Goal: Task Accomplishment & Management: Use online tool/utility

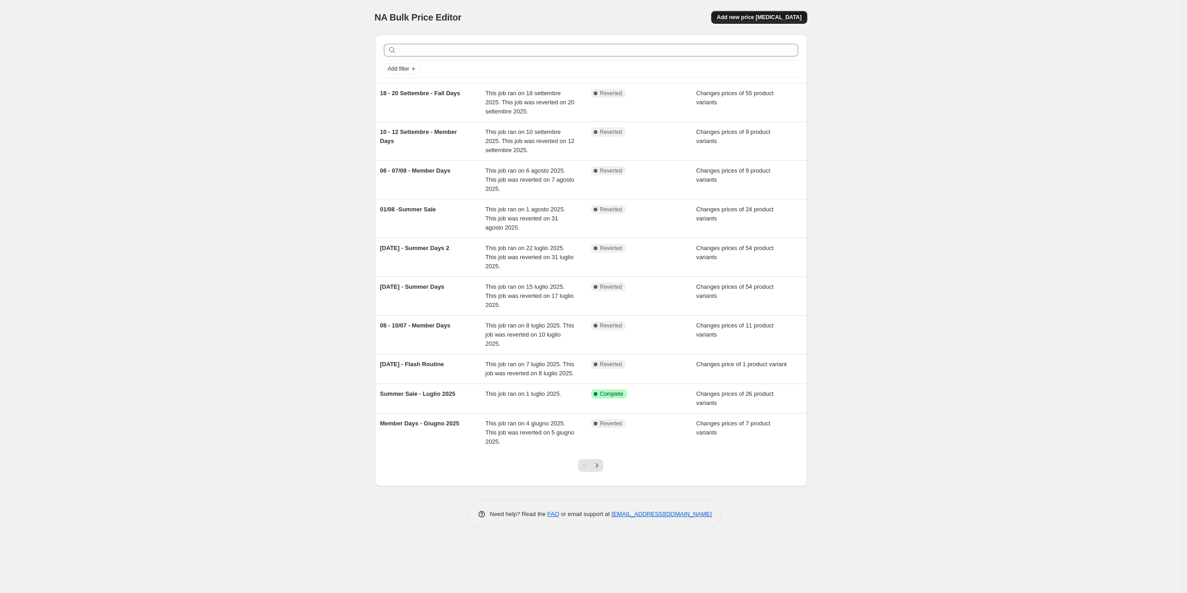
click at [786, 13] on button "Add new price [MEDICAL_DATA]" at bounding box center [759, 17] width 96 height 13
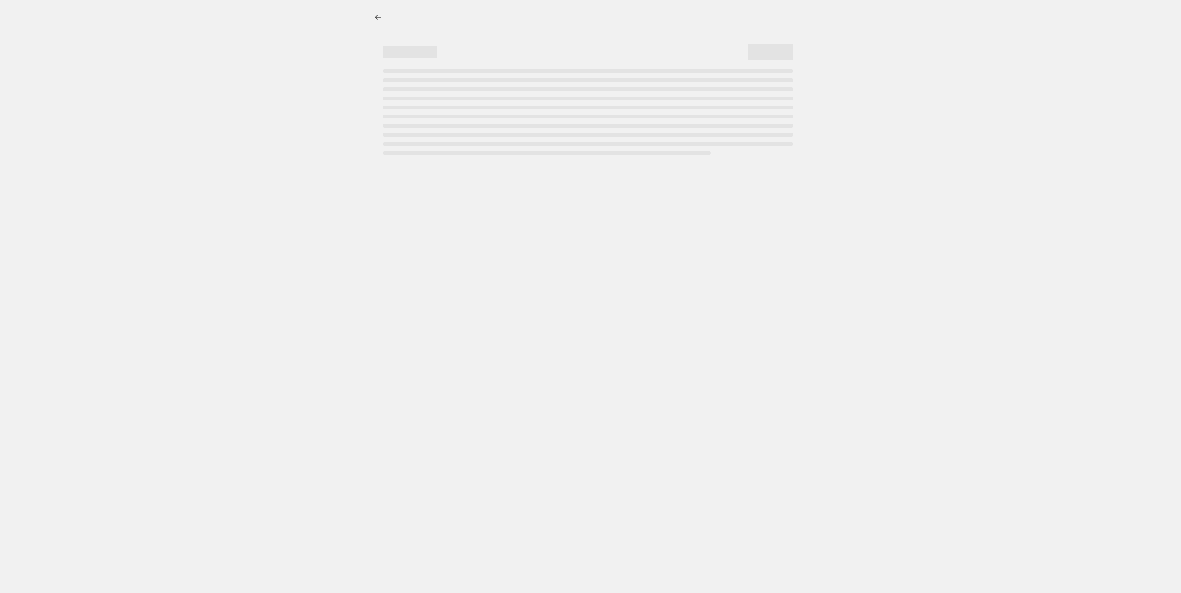
select select "percentage"
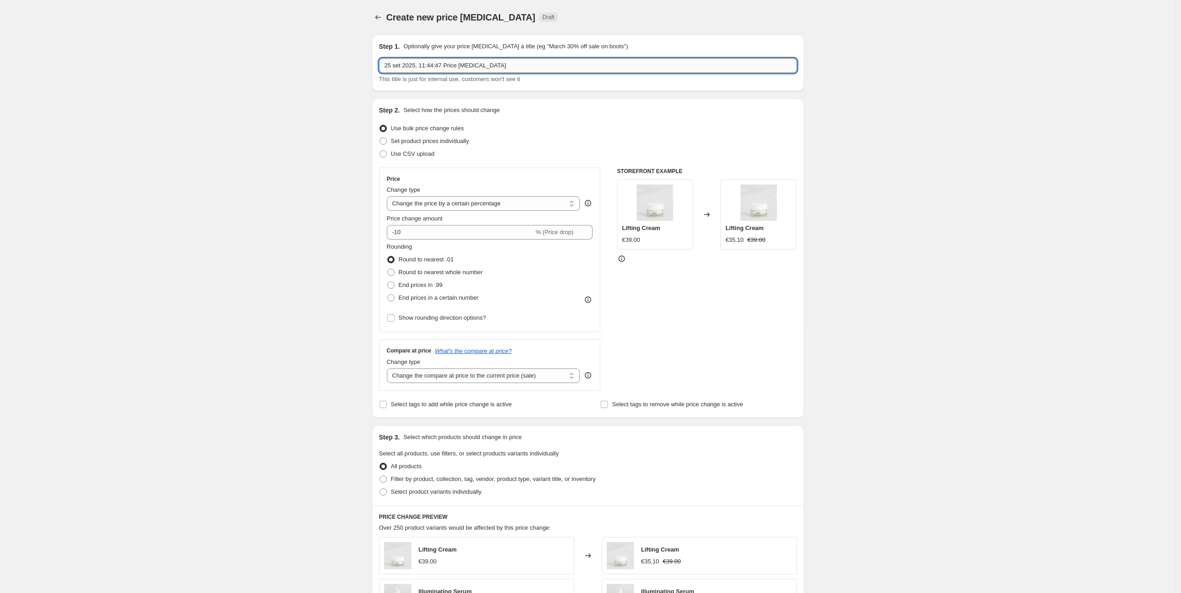
click at [445, 64] on input "25 set 2025, 11:44:47 Price [MEDICAL_DATA]" at bounding box center [588, 65] width 418 height 15
click at [445, 64] on input "25 set 2025, 11:44:47 Price change job" at bounding box center [588, 65] width 418 height 15
type input "27 - 30/09/25 - September Days"
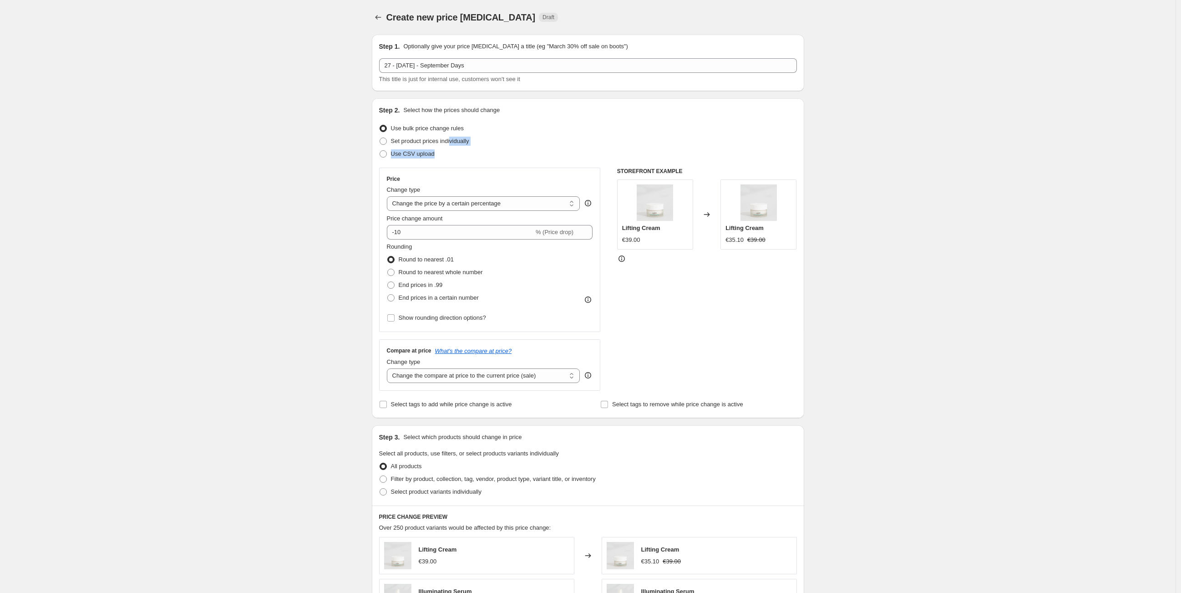
click at [454, 147] on ul "Use bulk price change rules Set product prices individually Use CSV upload" at bounding box center [588, 141] width 418 height 38
click at [450, 143] on span "Set product prices individually" at bounding box center [430, 140] width 78 height 7
click at [380, 138] on input "Set product prices individually" at bounding box center [380, 137] width 0 height 0
radio input "true"
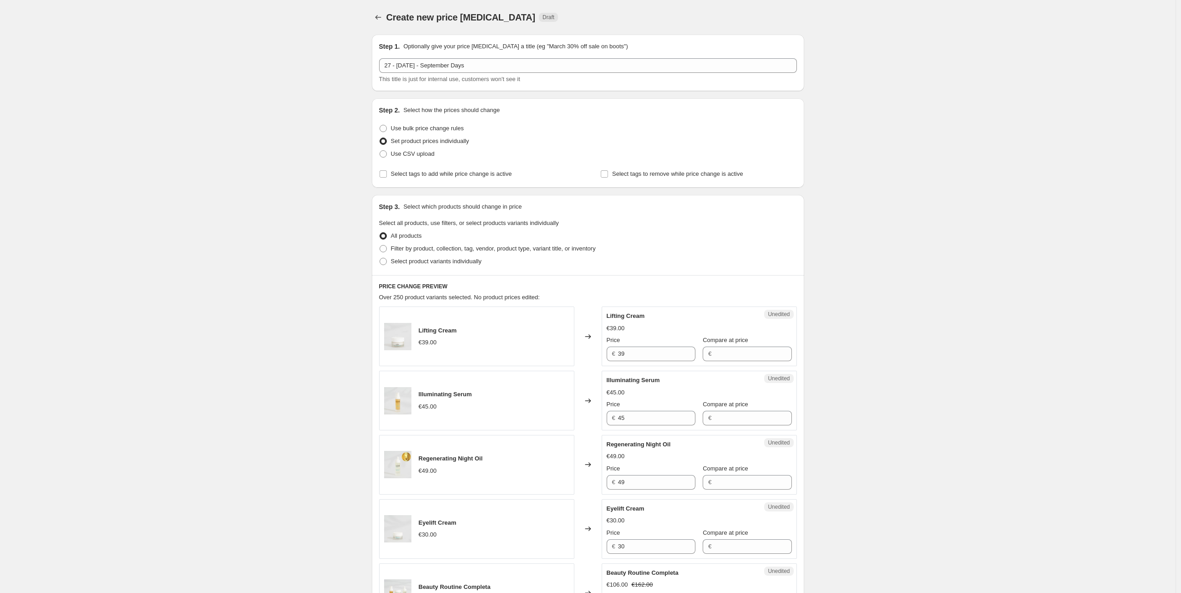
click at [690, 249] on div "Filter by product, collection, tag, vendor, product type, variant title, or inv…" at bounding box center [588, 248] width 418 height 13
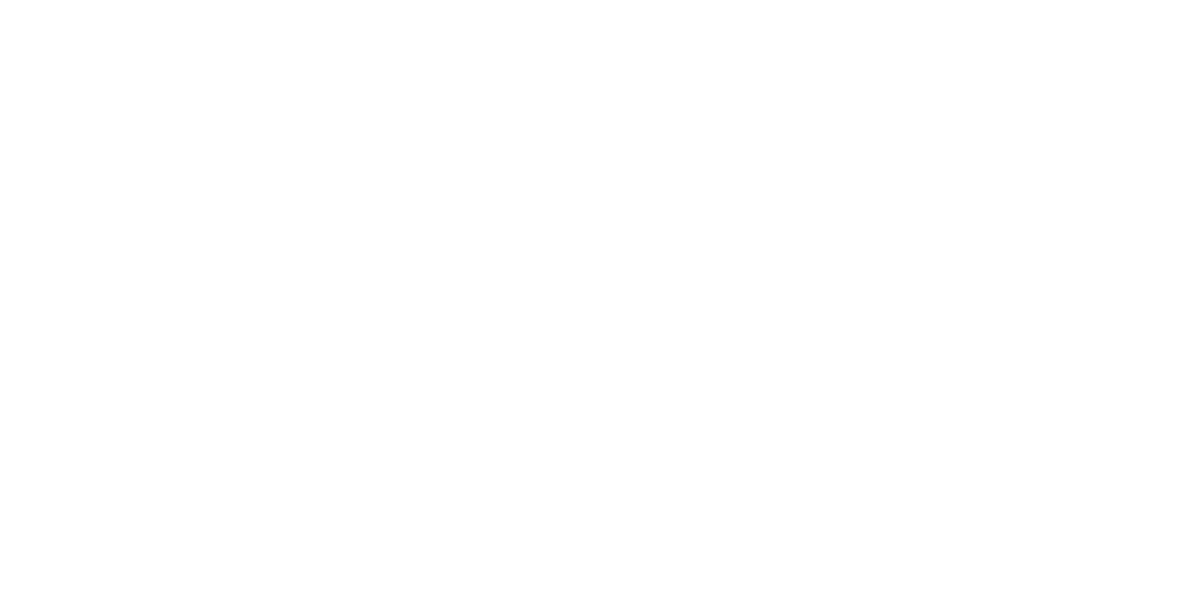
select select "percentage"
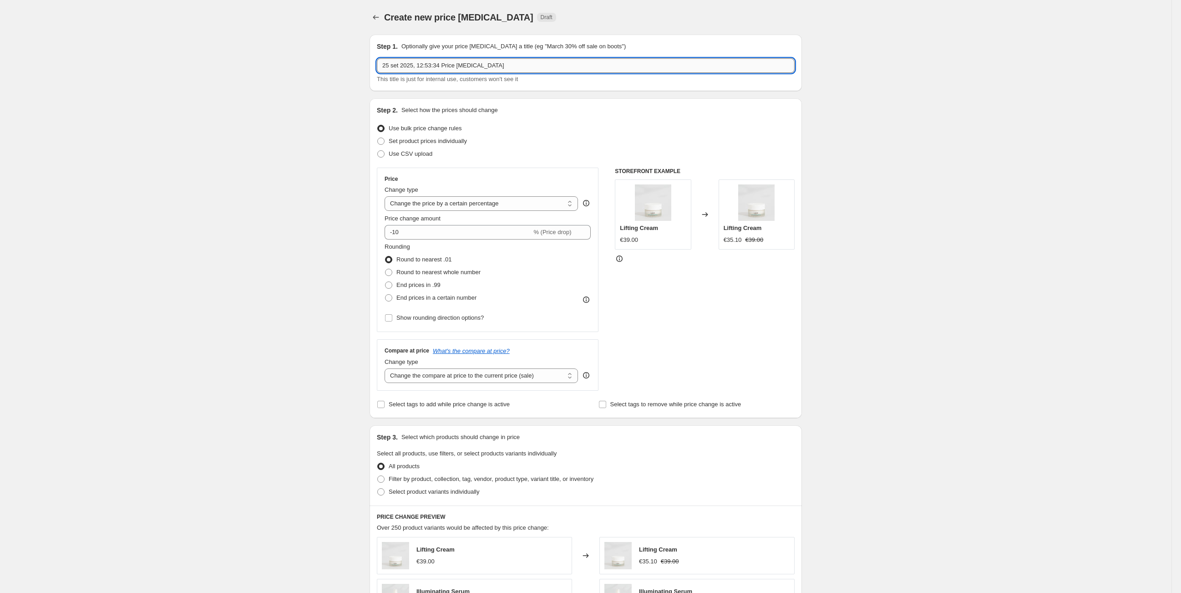
click at [401, 67] on input "25 set 2025, 12:53:34 Price [MEDICAL_DATA]" at bounding box center [586, 65] width 418 height 15
type input "27 - 30/09 - September Days"
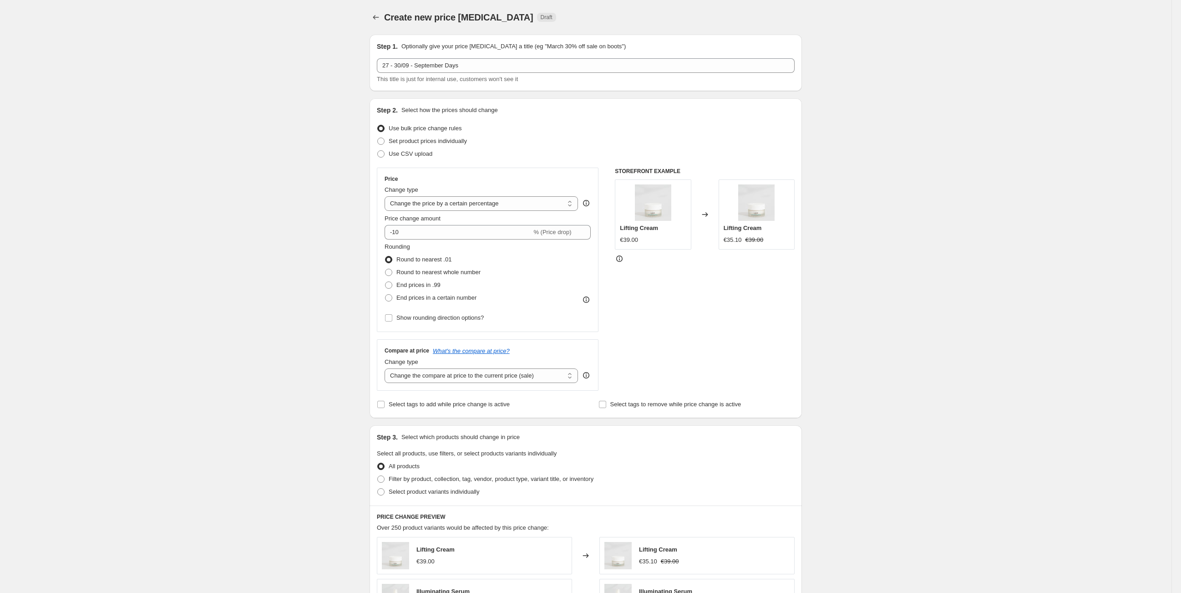
click at [570, 128] on div "Use bulk price change rules" at bounding box center [586, 128] width 418 height 13
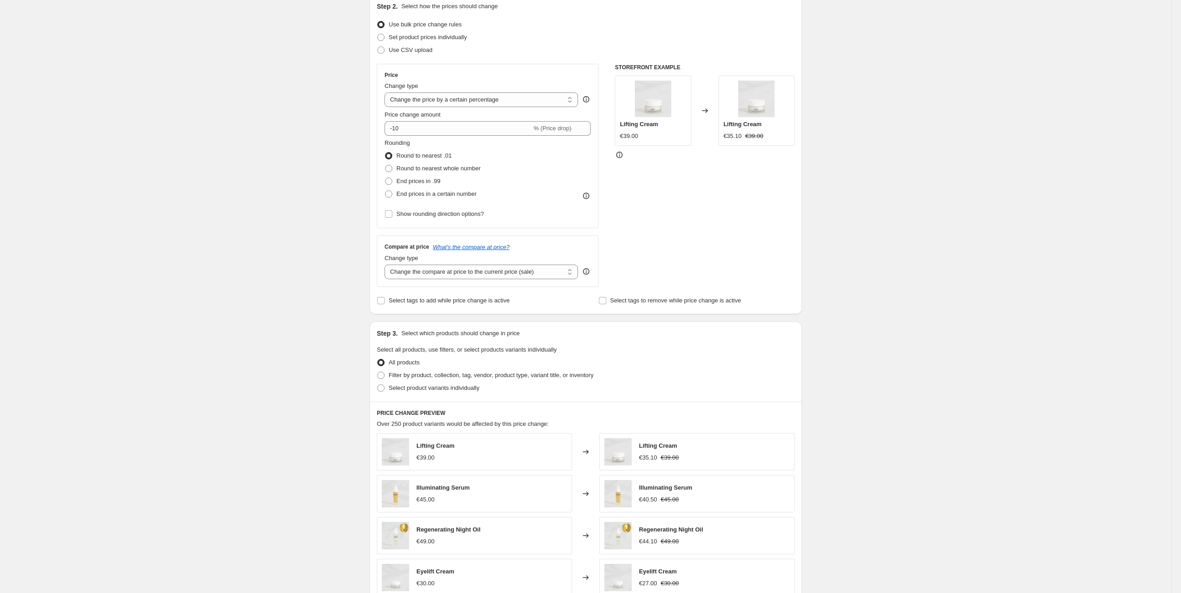
scroll to position [51, 0]
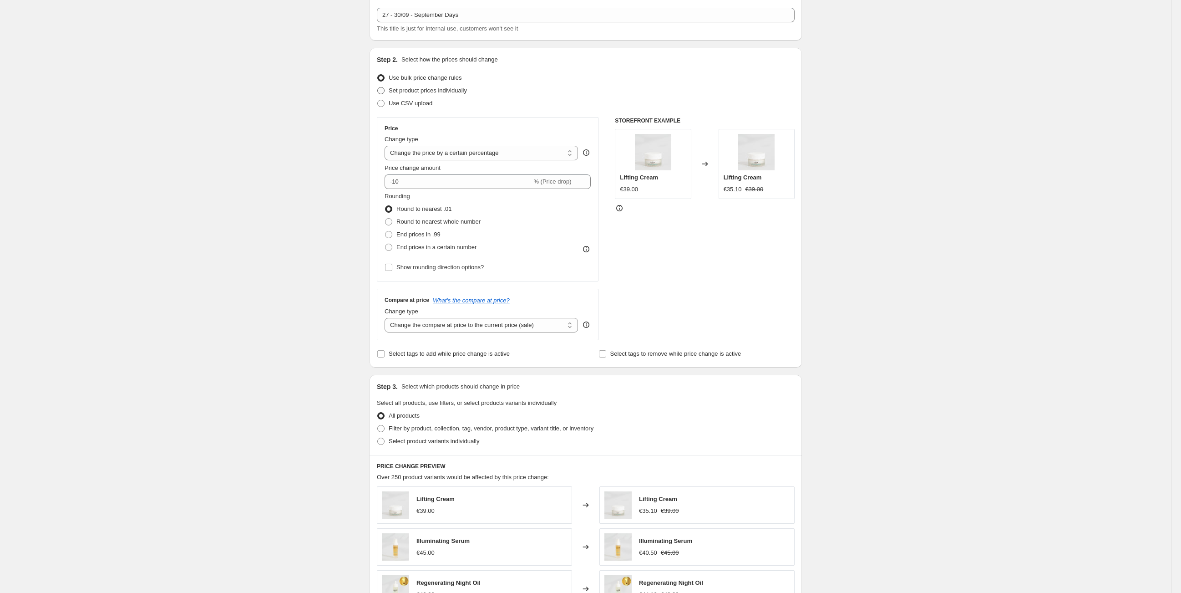
click at [416, 90] on span "Set product prices individually" at bounding box center [428, 90] width 78 height 7
click at [378, 87] on input "Set product prices individually" at bounding box center [377, 87] width 0 height 0
radio input "true"
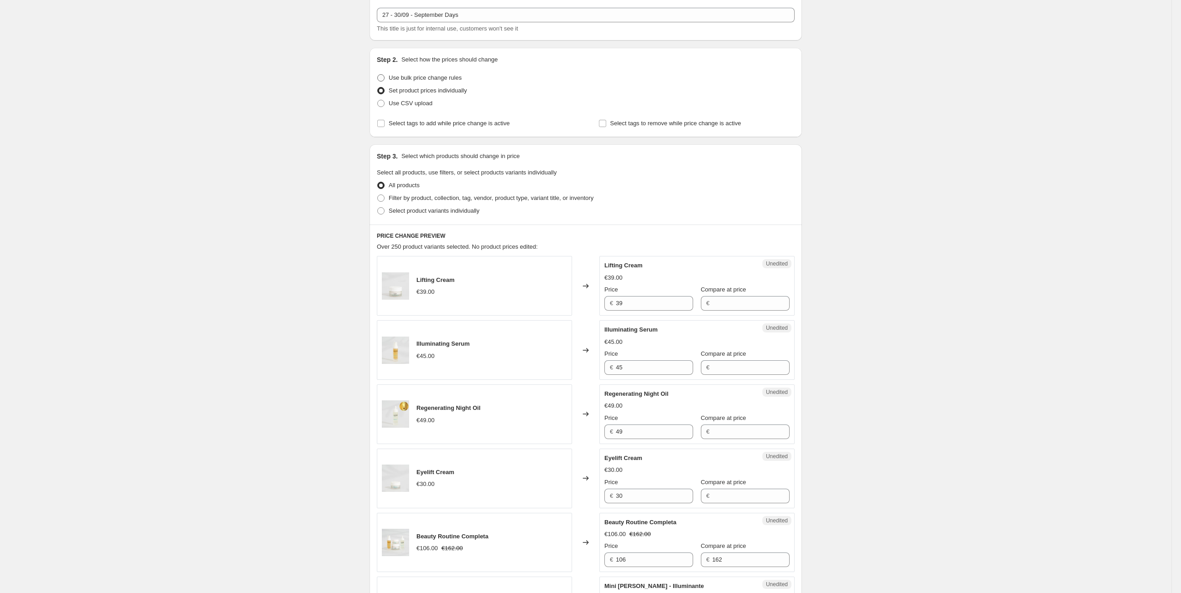
click at [423, 79] on span "Use bulk price change rules" at bounding box center [425, 77] width 73 height 7
click at [378, 75] on input "Use bulk price change rules" at bounding box center [377, 74] width 0 height 0
radio input "true"
select select "percentage"
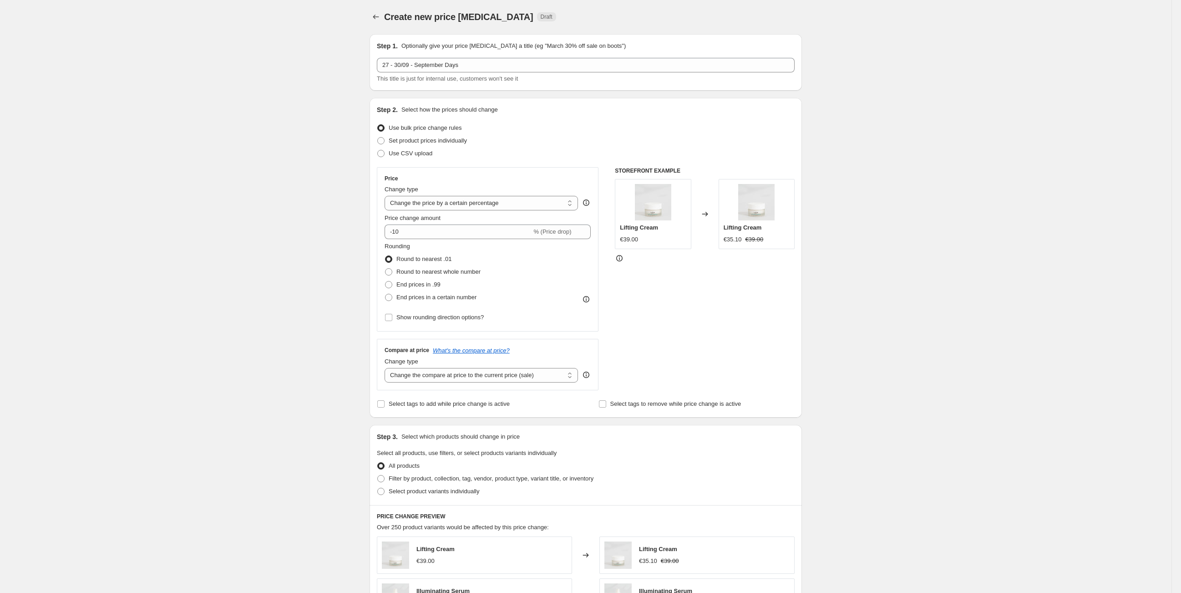
scroll to position [0, 0]
click at [454, 482] on span "Filter by product, collection, tag, vendor, product type, variant title, or inv…" at bounding box center [491, 478] width 205 height 7
click at [378, 476] on input "Filter by product, collection, tag, vendor, product type, variant title, or inv…" at bounding box center [377, 475] width 0 height 0
radio input "true"
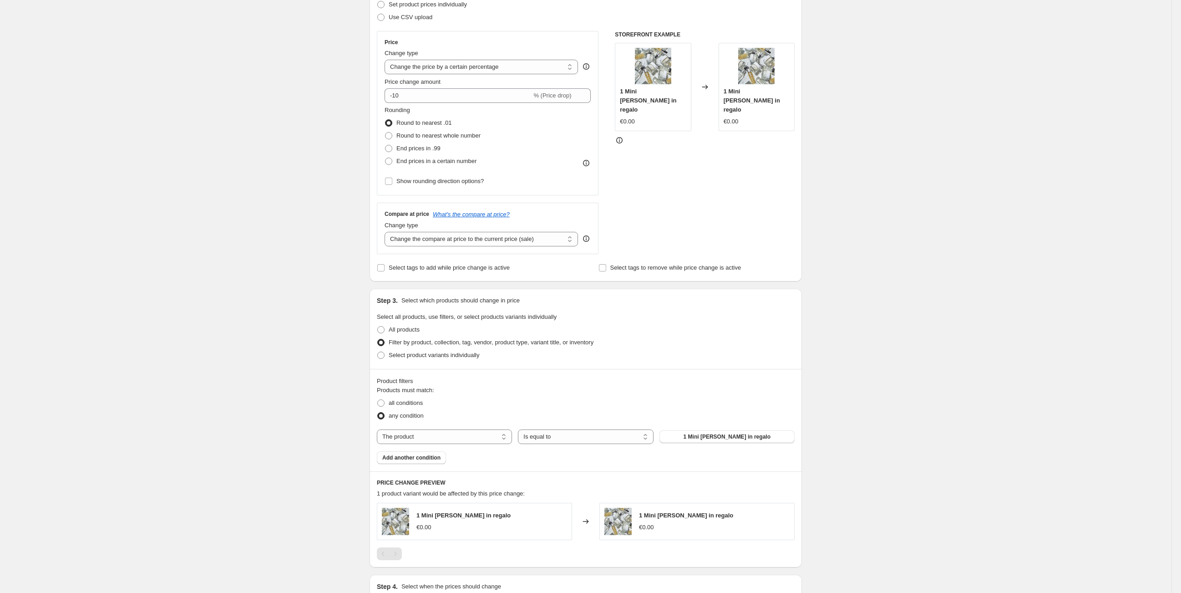
scroll to position [152, 0]
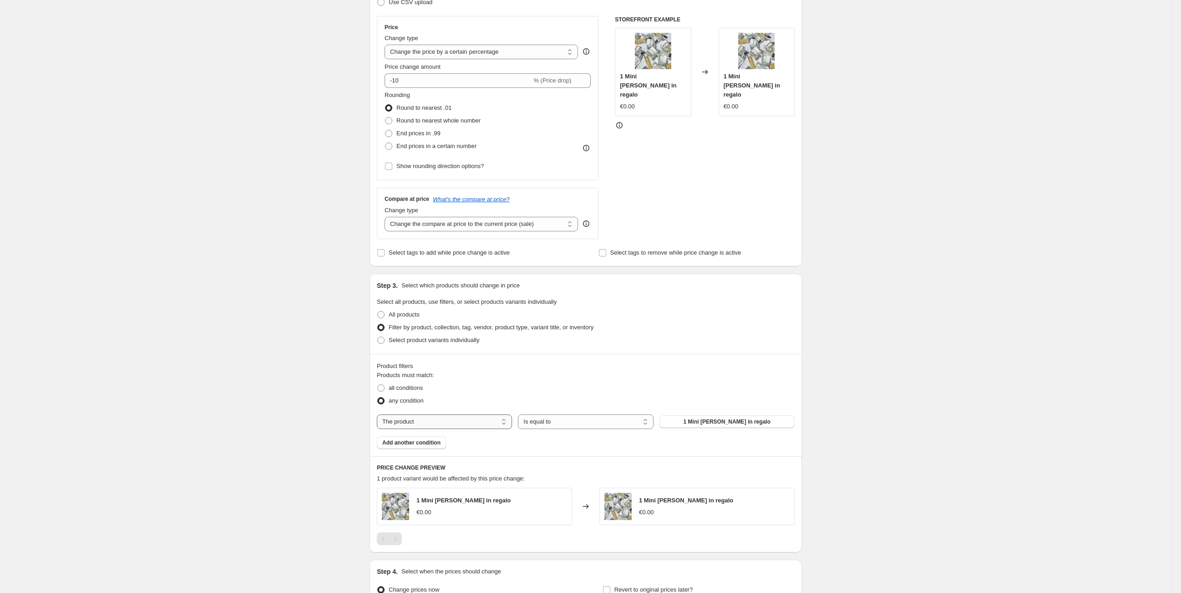
click at [457, 424] on select "The product The product's collection The product's tag The product's vendor The…" at bounding box center [444, 421] width 135 height 15
select select "collection"
click at [726, 423] on span "Accessori" at bounding box center [727, 421] width 26 height 7
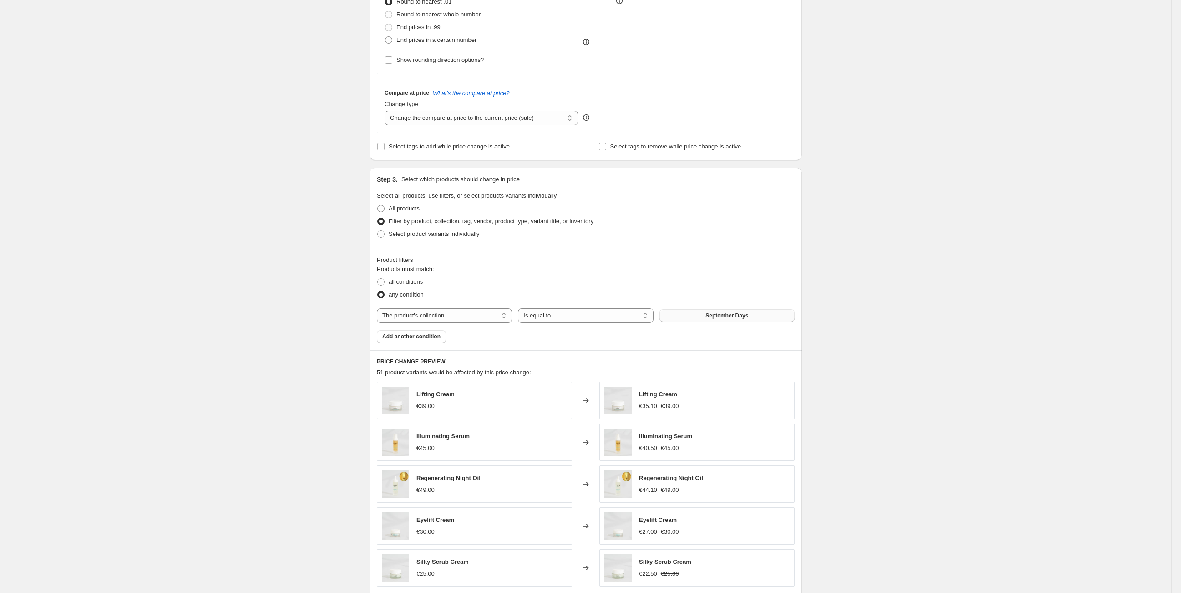
scroll to position [101, 0]
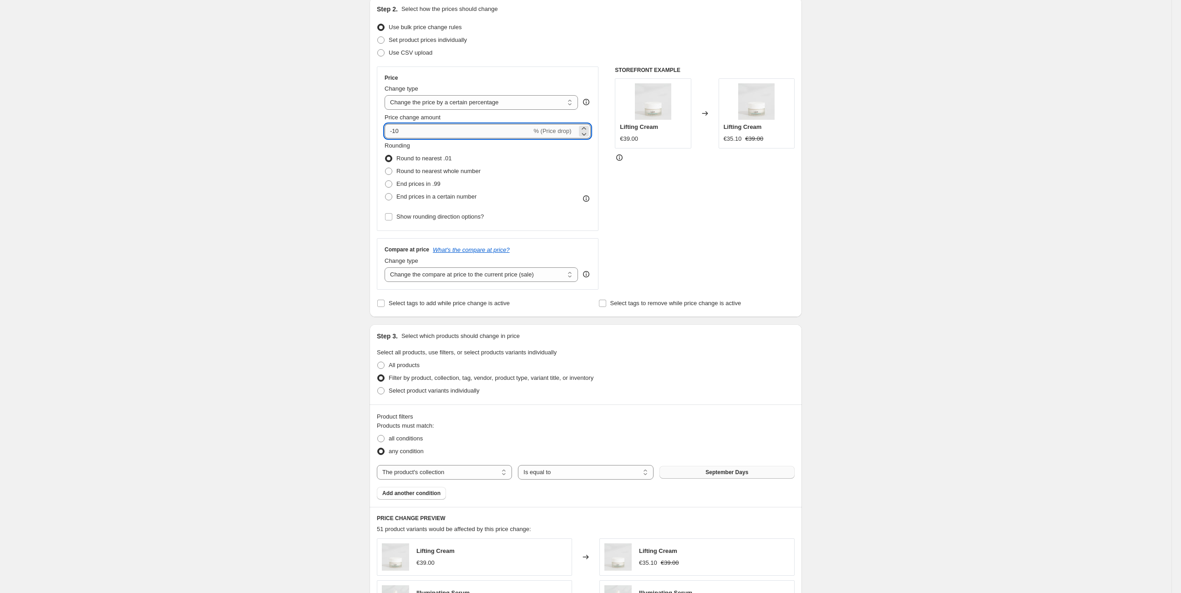
click at [403, 125] on input "-10" at bounding box center [458, 131] width 147 height 15
type input "-1"
type input "-30"
click at [316, 133] on div "Create new price [MEDICAL_DATA]. This page is ready Create new price [MEDICAL_D…" at bounding box center [586, 405] width 1172 height 1012
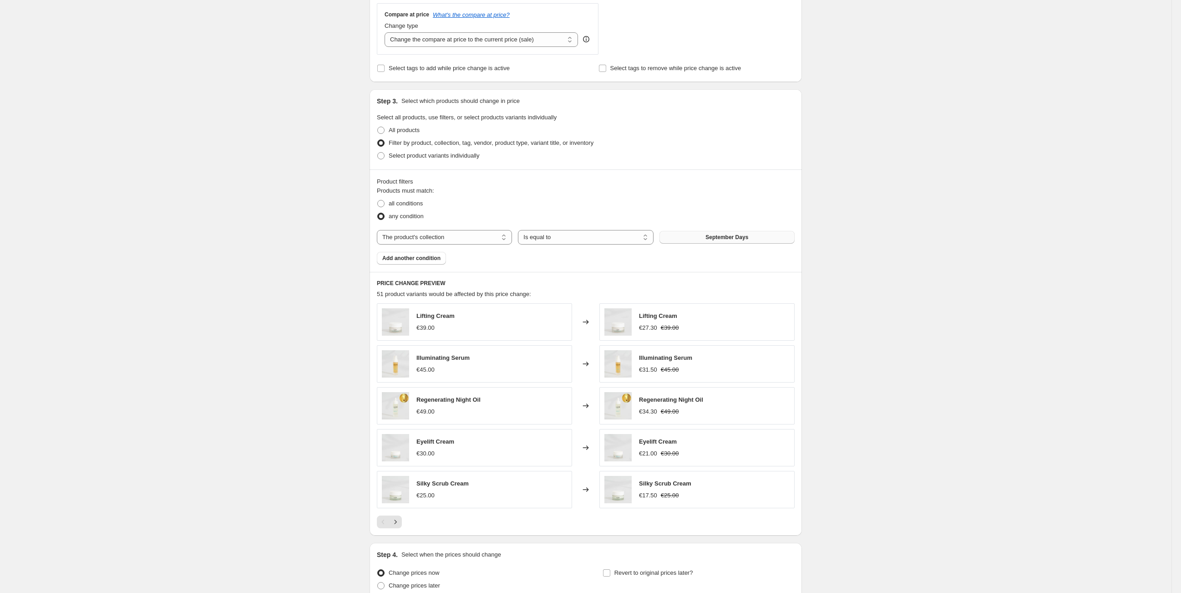
scroll to position [354, 0]
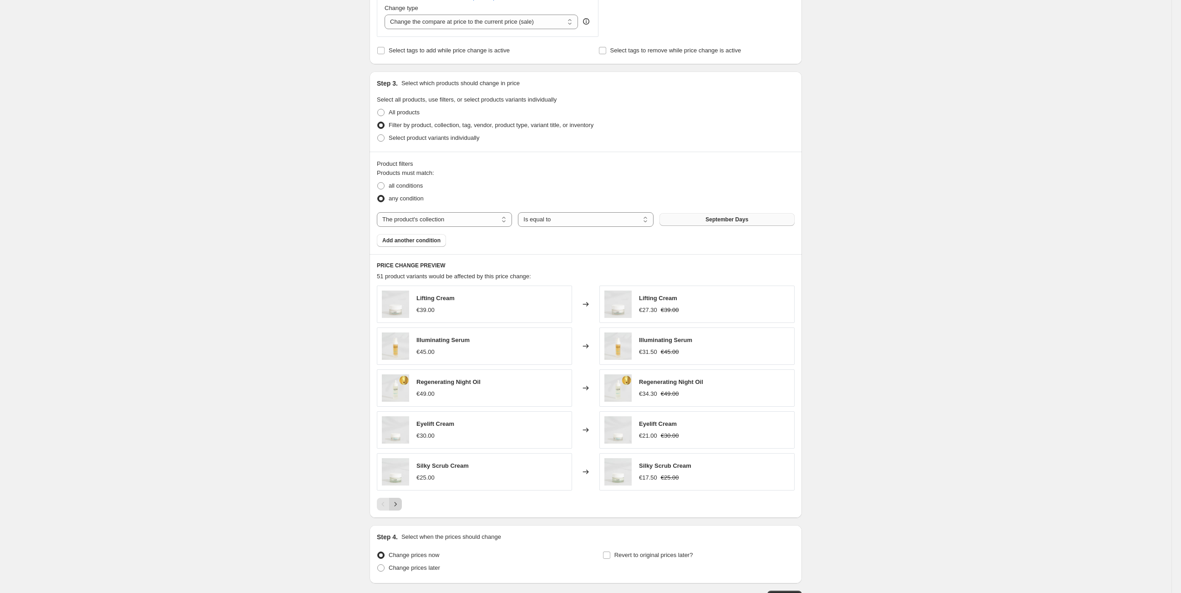
click at [401, 508] on button "Next" at bounding box center [395, 503] width 13 height 13
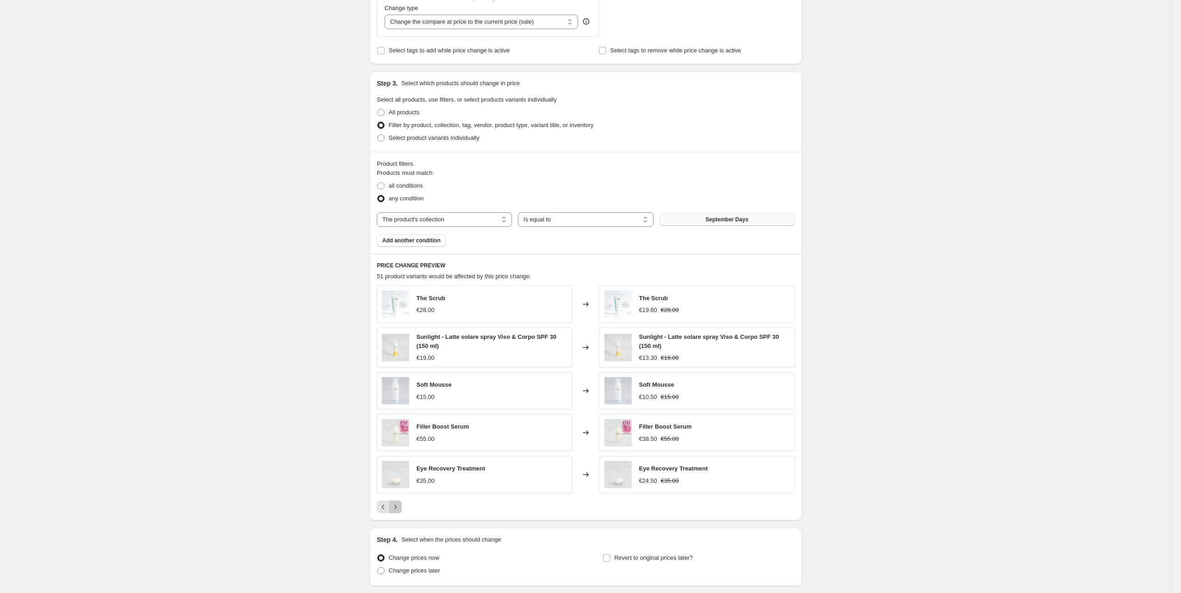
click at [398, 502] on icon "Next" at bounding box center [395, 506] width 9 height 9
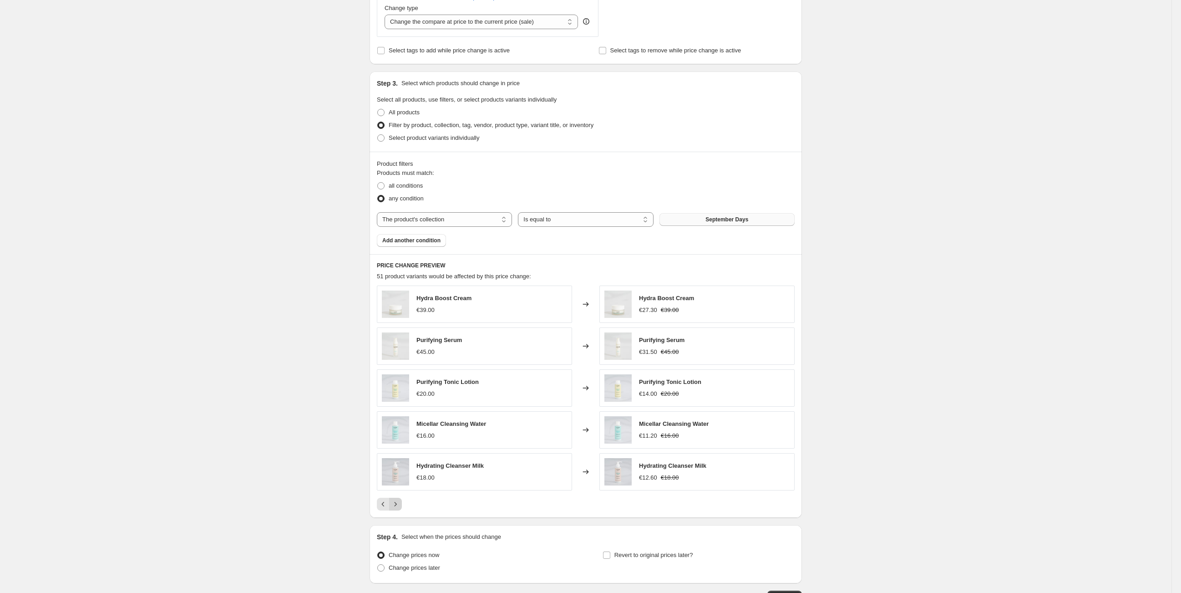
click at [400, 504] on icon "Next" at bounding box center [395, 503] width 9 height 9
click at [398, 504] on icon "Next" at bounding box center [395, 503] width 9 height 9
click at [399, 502] on icon "Next" at bounding box center [395, 503] width 9 height 9
click at [416, 242] on span "Add another condition" at bounding box center [411, 240] width 58 height 7
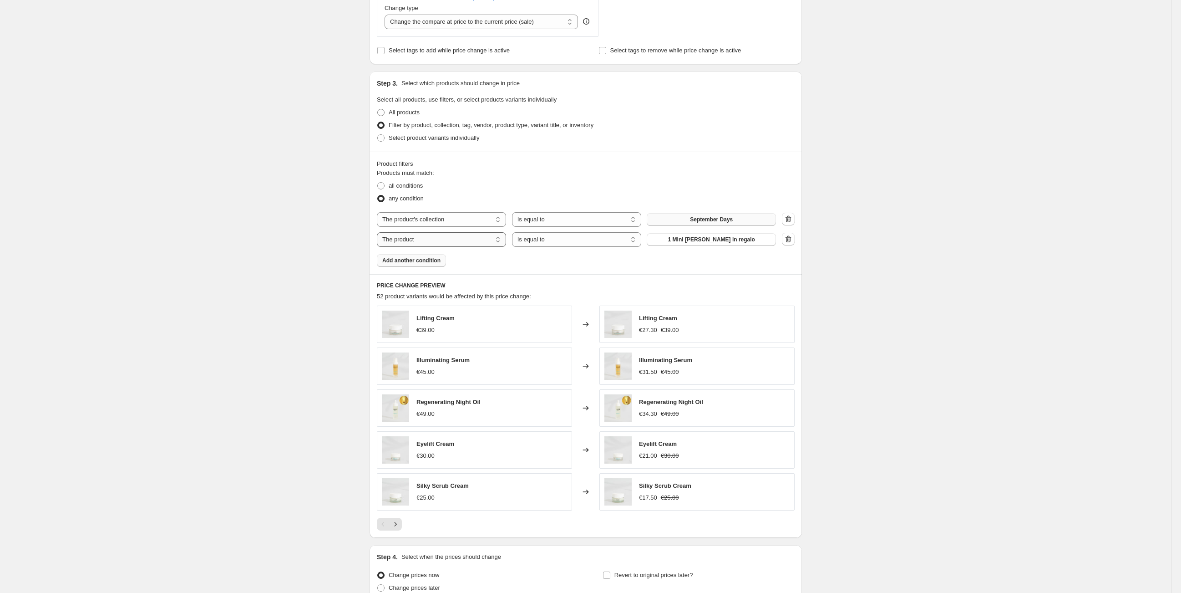
click at [463, 242] on select "The product The product's collection The product's tag The product's vendor The…" at bounding box center [441, 239] width 129 height 15
select select "product_type"
click at [708, 245] on div "Products must match: all conditions any condition The product The product's col…" at bounding box center [586, 217] width 418 height 98
click at [711, 240] on span "Buoni regalo" at bounding box center [711, 239] width 33 height 7
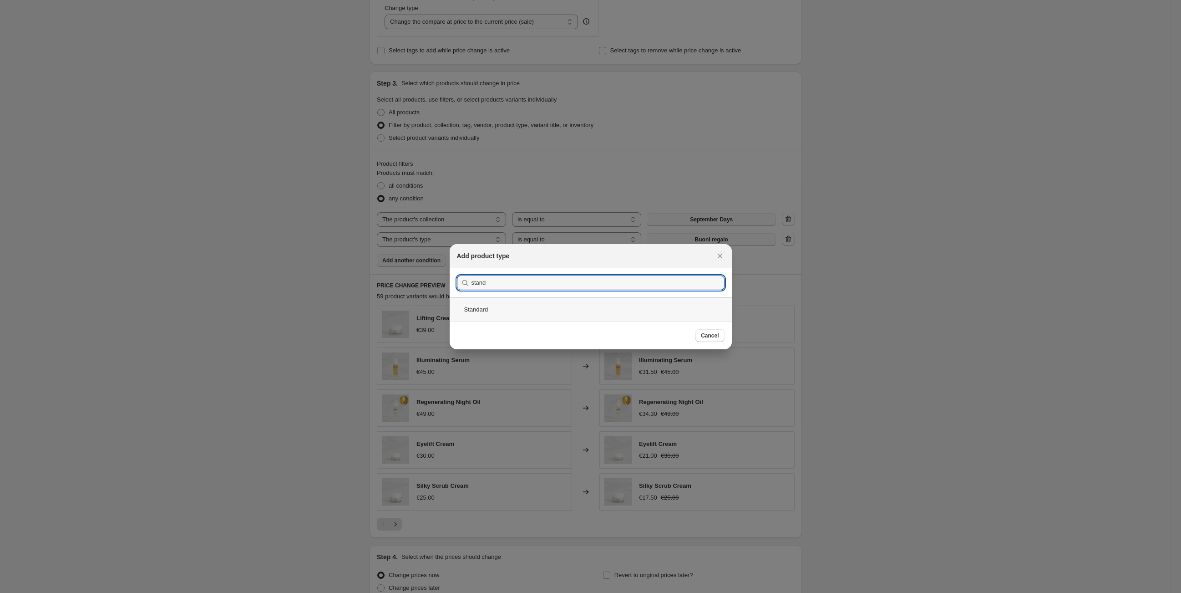
type input "stand"
click at [534, 314] on div "Standard" at bounding box center [591, 309] width 282 height 24
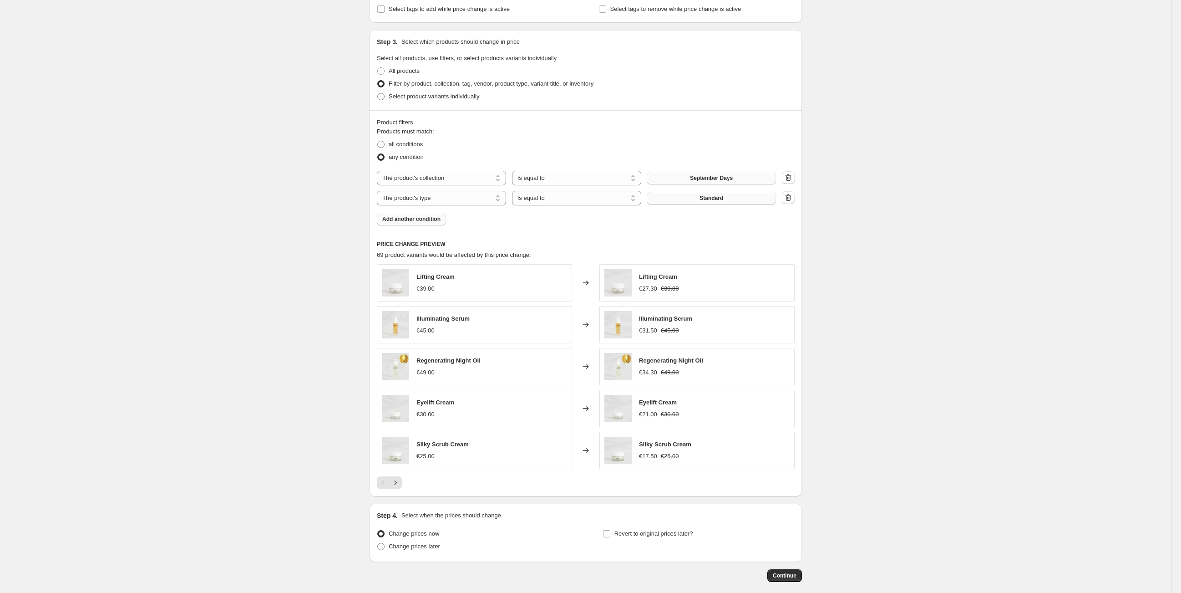
scroll to position [437, 0]
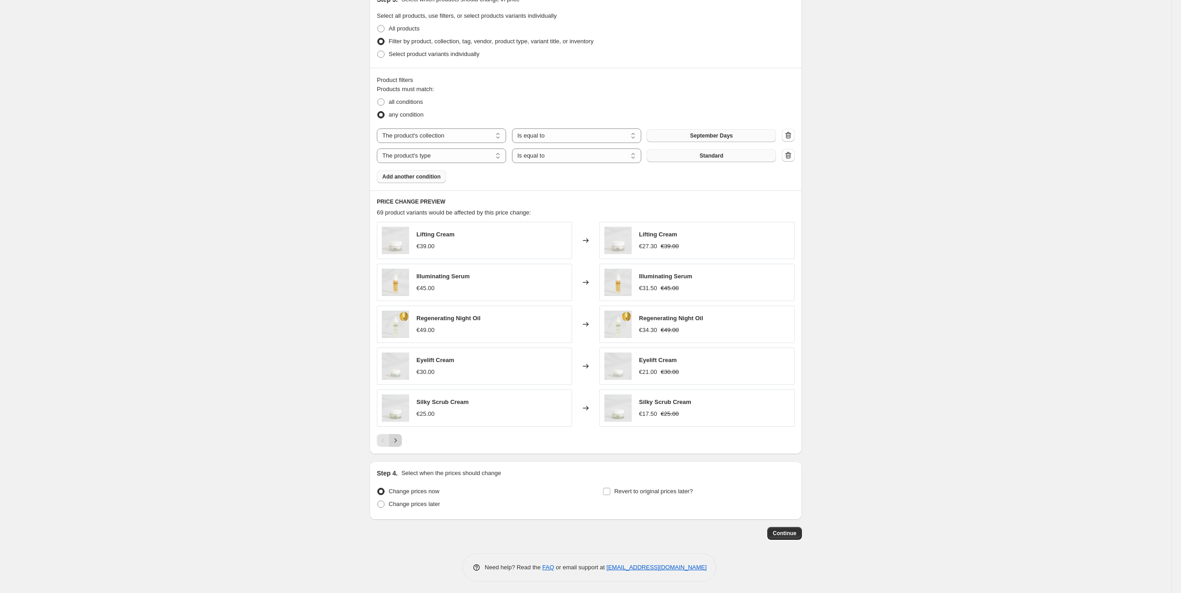
click at [399, 437] on icon "Next" at bounding box center [395, 440] width 9 height 9
click at [399, 440] on icon "Next" at bounding box center [395, 440] width 9 height 9
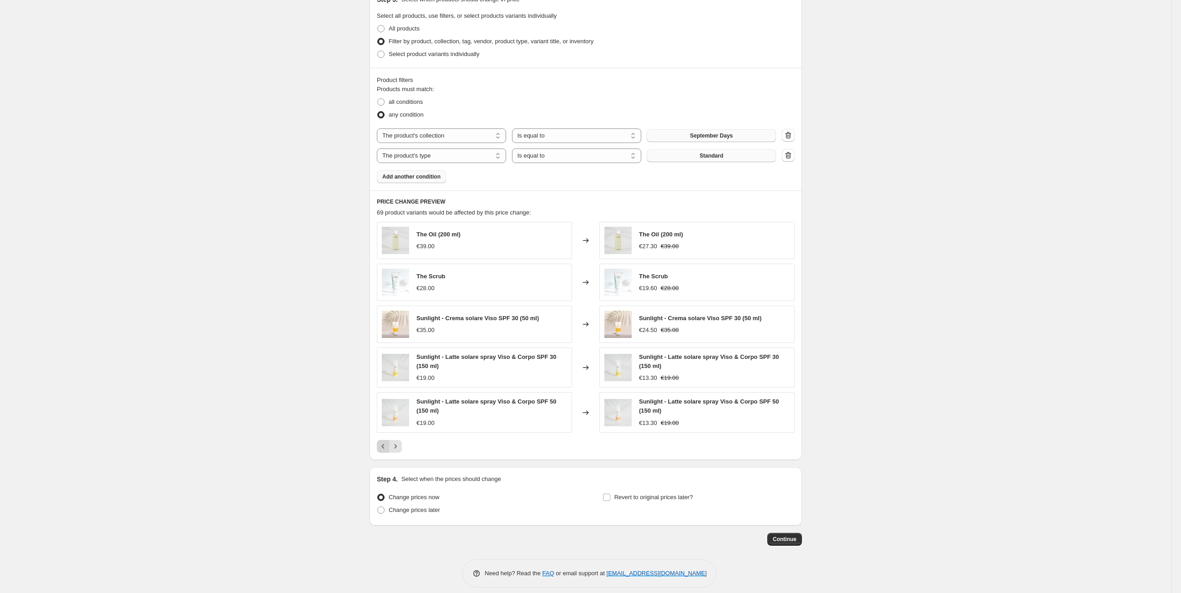
click at [384, 442] on icon "Previous" at bounding box center [383, 446] width 9 height 9
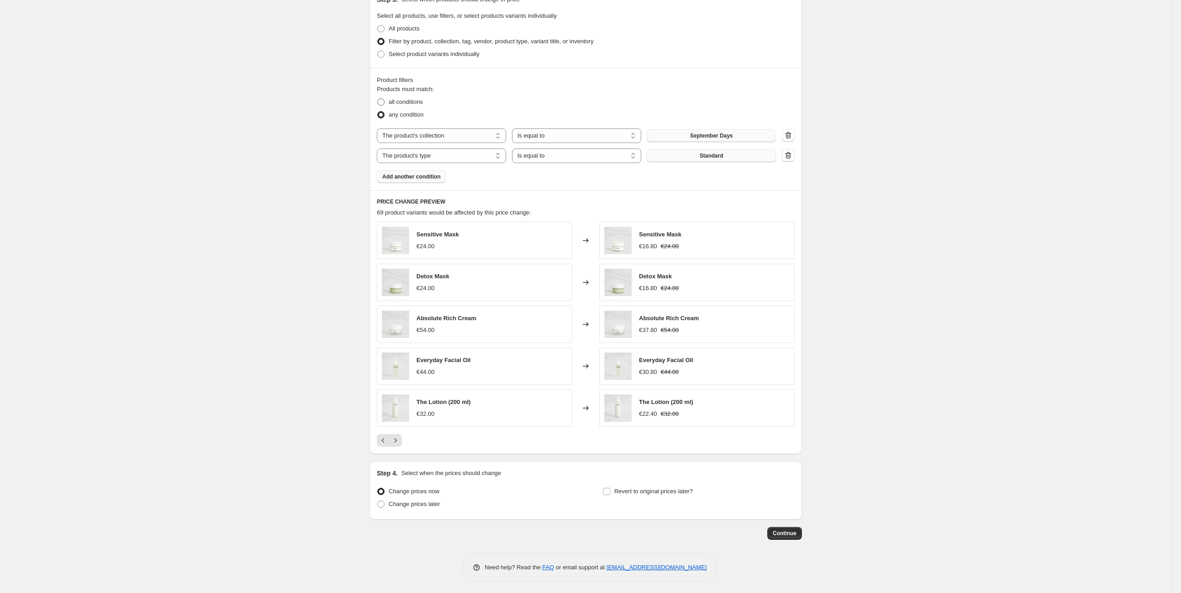
click at [408, 102] on span "all conditions" at bounding box center [406, 101] width 34 height 7
click at [378, 99] on input "all conditions" at bounding box center [377, 98] width 0 height 0
radio input "true"
click at [399, 436] on icon "Next" at bounding box center [395, 440] width 9 height 9
click at [398, 438] on icon "Next" at bounding box center [395, 442] width 9 height 9
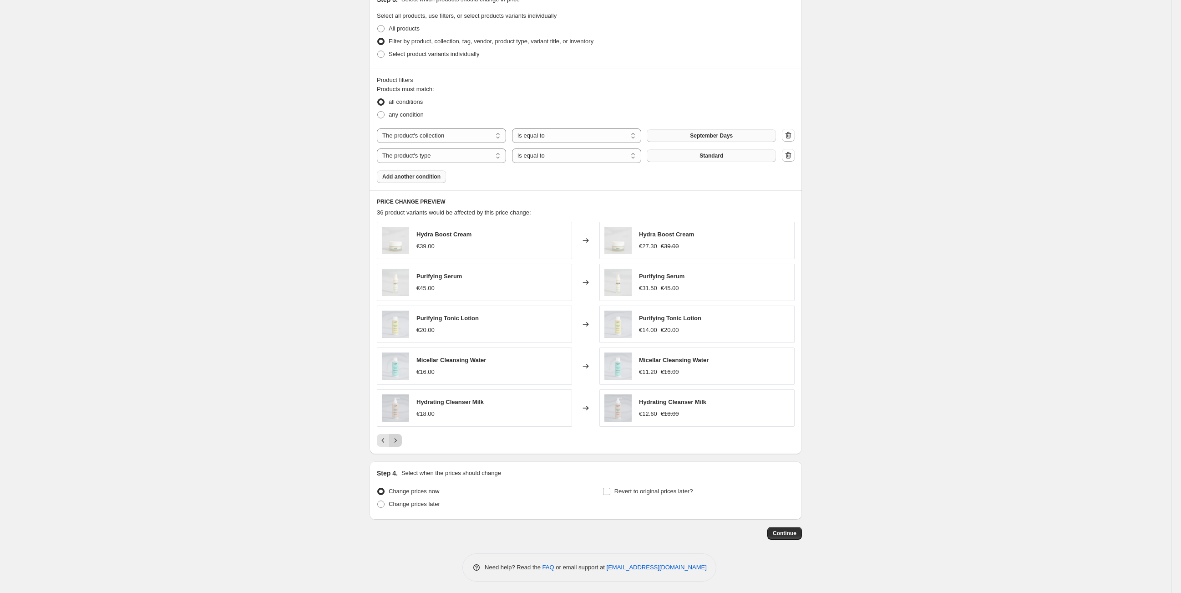
click at [397, 438] on icon "Next" at bounding box center [396, 440] width 2 height 4
click at [398, 437] on icon "Next" at bounding box center [395, 440] width 9 height 9
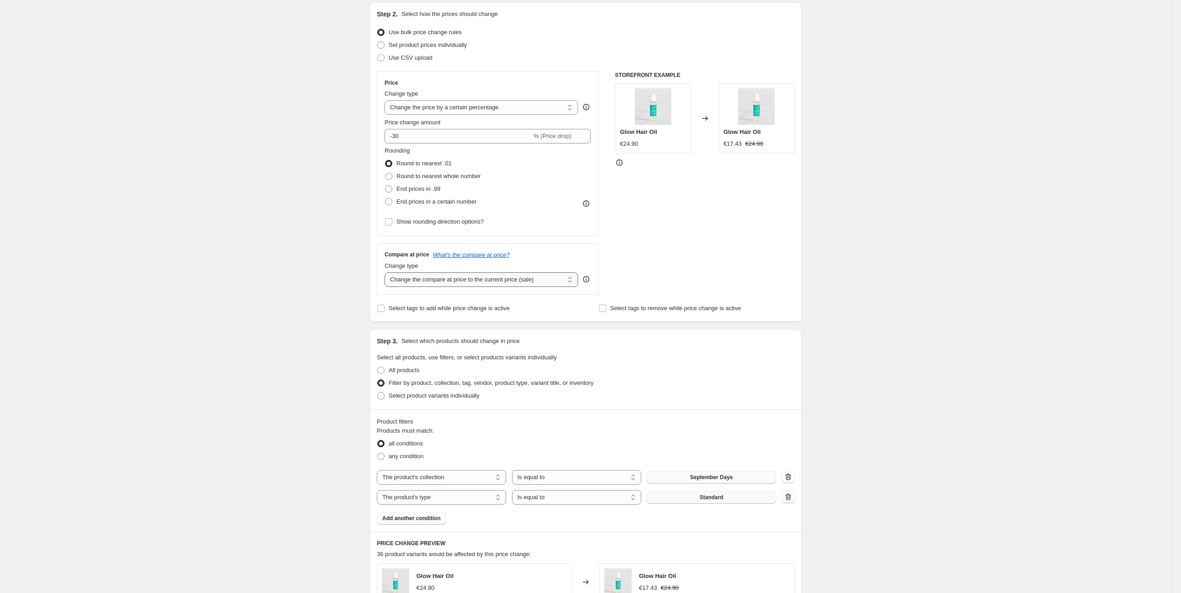
scroll to position [0, 0]
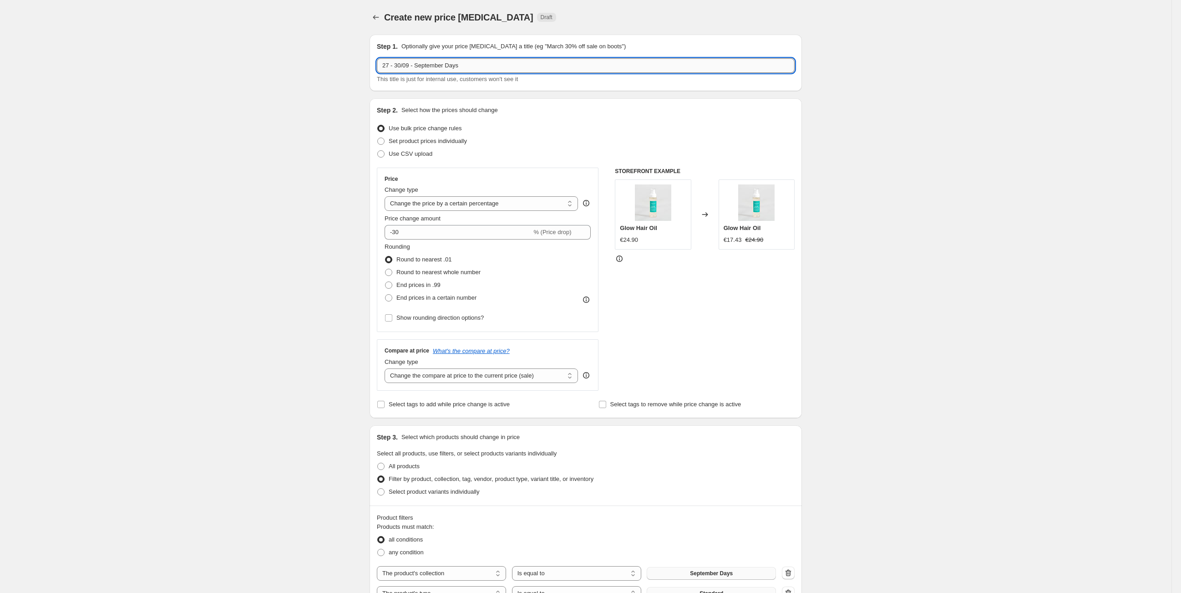
click at [478, 59] on input "27 - 30/09 - September Days" at bounding box center [586, 65] width 418 height 15
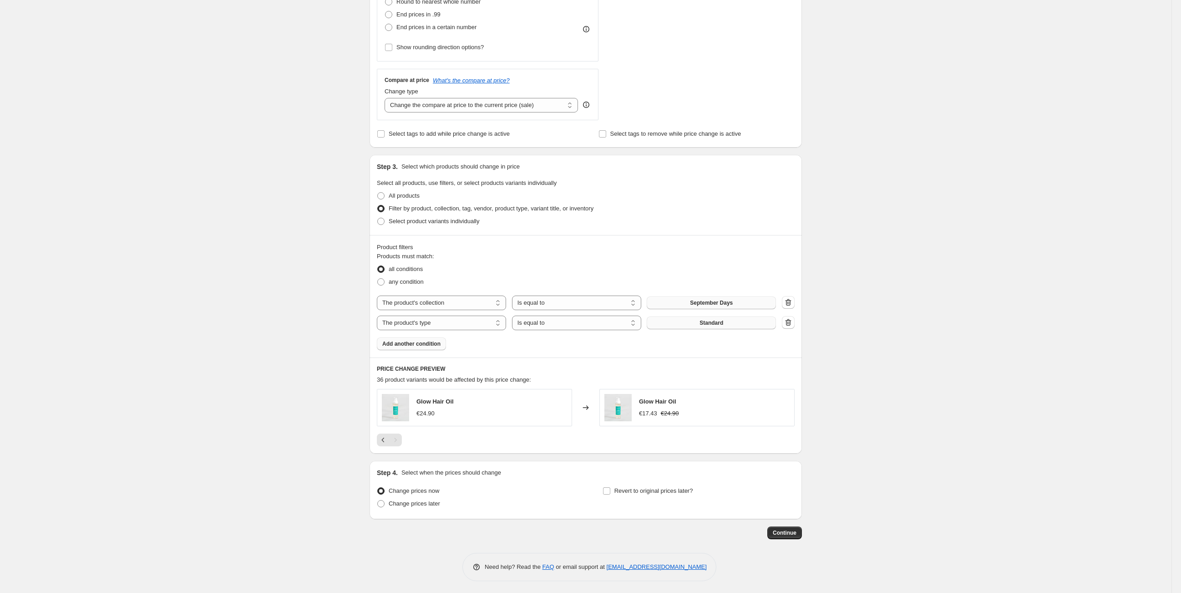
scroll to position [271, 0]
type input "27 - 30/09 - September Days - Standard products"
click at [423, 502] on span "Change prices later" at bounding box center [414, 502] width 51 height 7
click at [378, 500] on input "Change prices later" at bounding box center [377, 499] width 0 height 0
radio input "true"
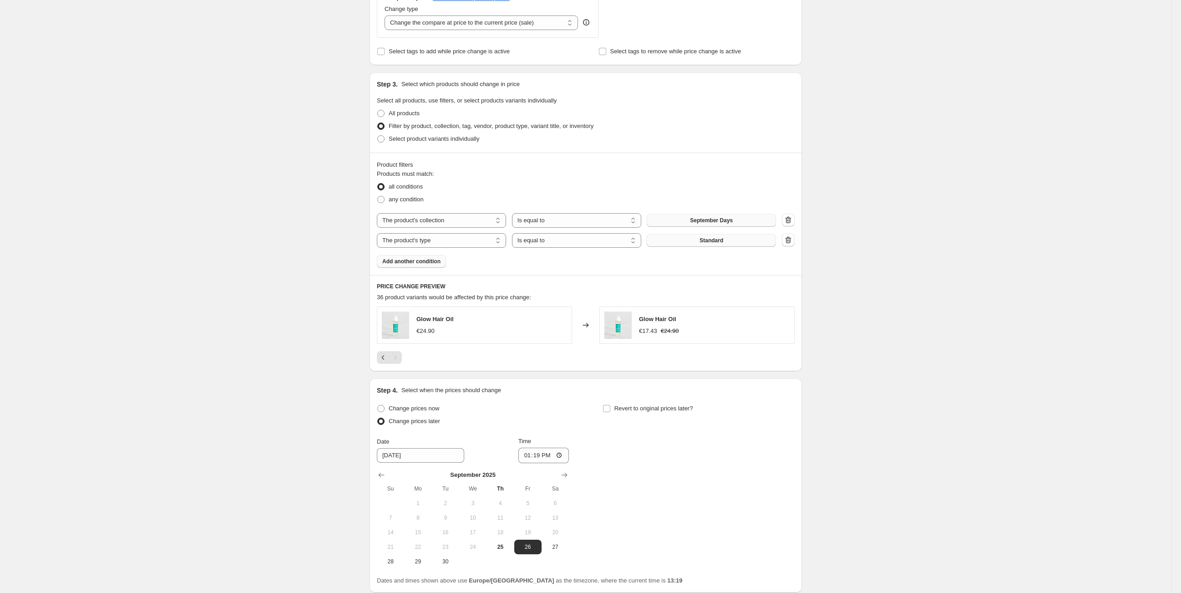
scroll to position [426, 0]
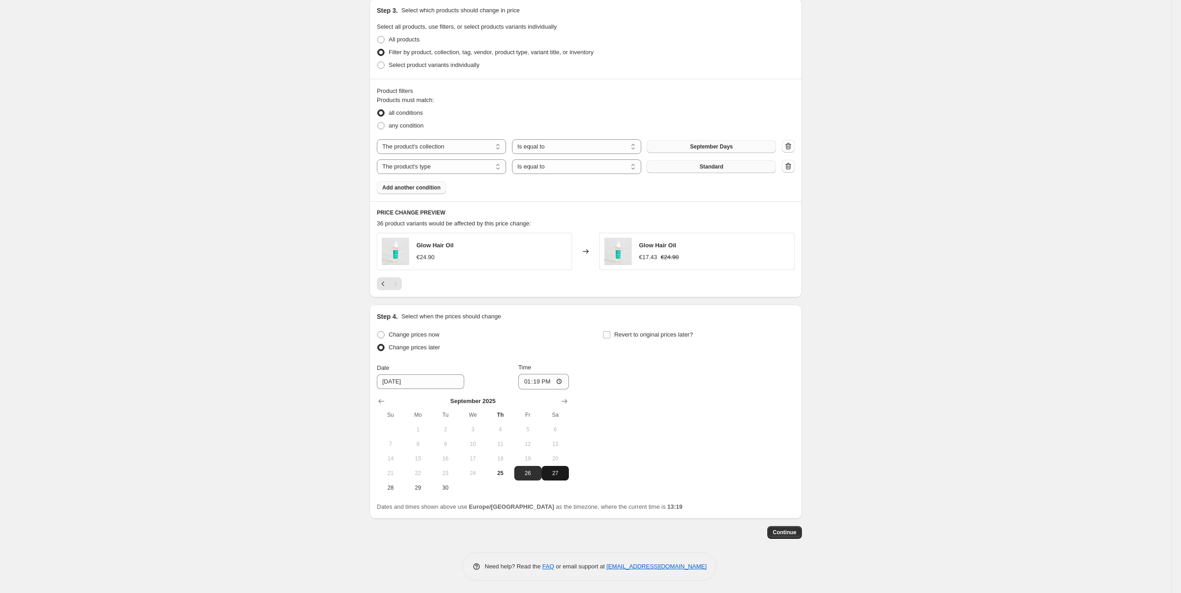
click at [554, 475] on button "27" at bounding box center [555, 473] width 27 height 15
type input "[DATE]"
click at [546, 380] on input "13:19" at bounding box center [543, 381] width 51 height 15
click at [541, 380] on input "13:19" at bounding box center [543, 381] width 51 height 15
type input "00:01"
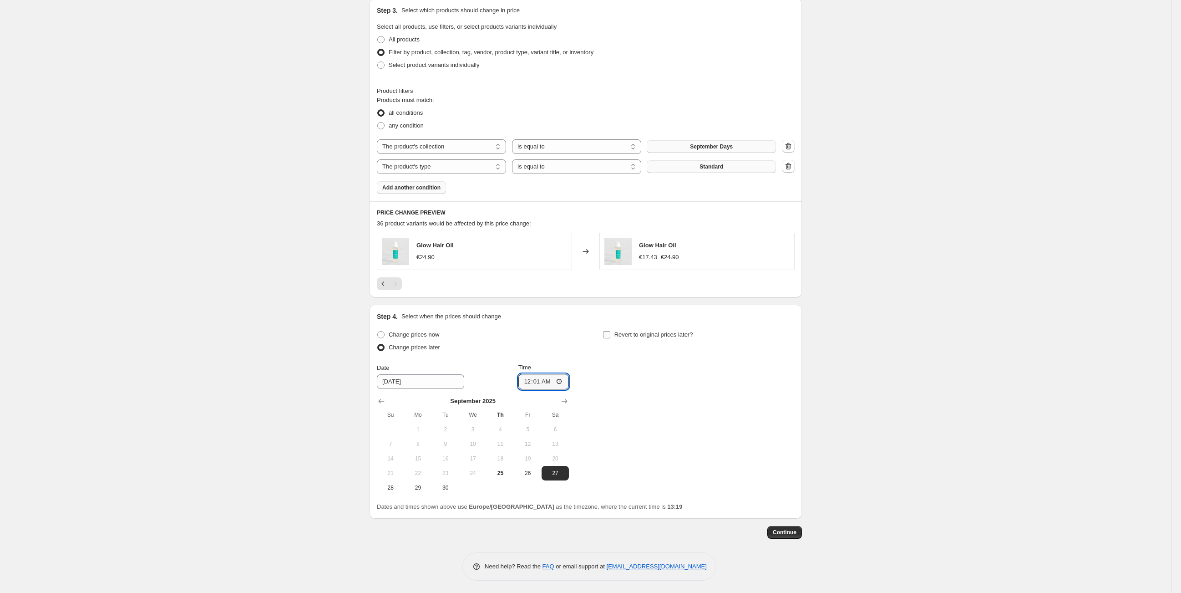
click at [608, 333] on input "Revert to original prices later?" at bounding box center [606, 334] width 7 height 7
checkbox input "true"
click at [612, 398] on icon "Show previous month, September 2025" at bounding box center [607, 400] width 9 height 9
click at [676, 486] on span "30" at bounding box center [671, 487] width 20 height 7
type input "[DATE]"
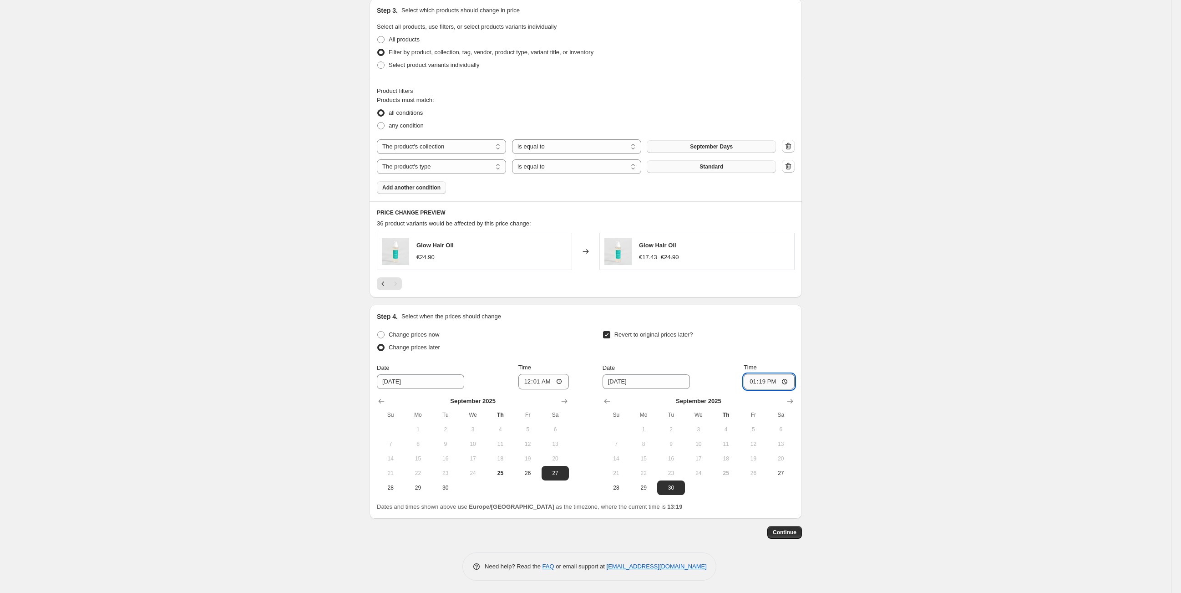
click at [766, 379] on input "13:19" at bounding box center [769, 381] width 51 height 15
type input "23:59"
click at [937, 376] on div "Create new price [MEDICAL_DATA]. This page is ready Create new price [MEDICAL_D…" at bounding box center [586, 84] width 1172 height 1020
click at [794, 529] on span "Continue" at bounding box center [785, 531] width 24 height 7
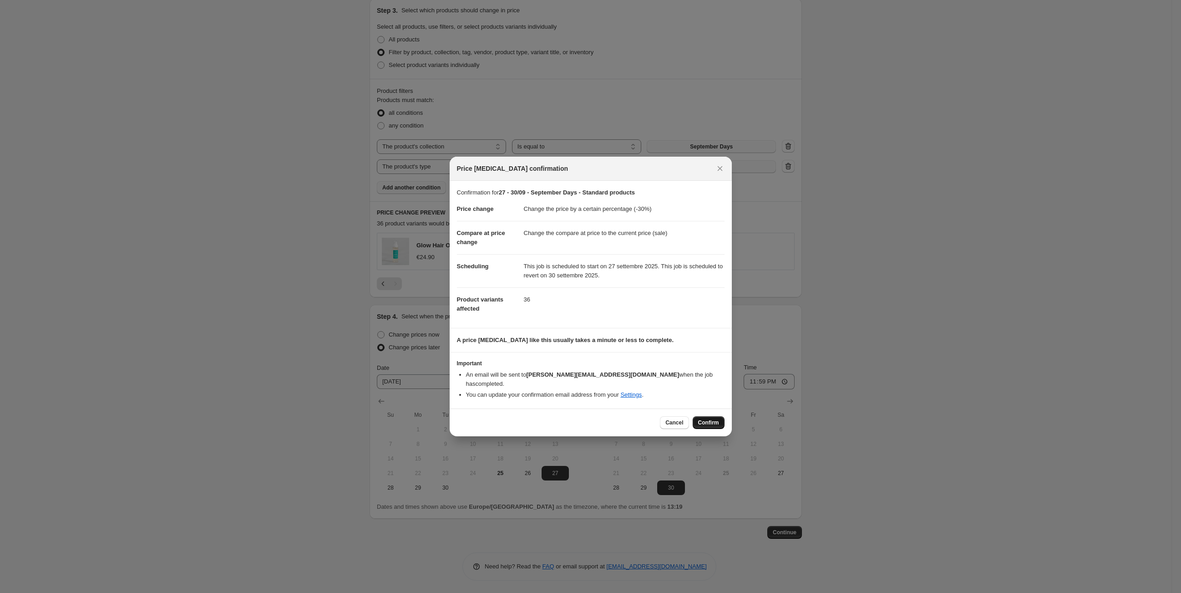
click at [713, 419] on span "Confirm" at bounding box center [708, 422] width 21 height 7
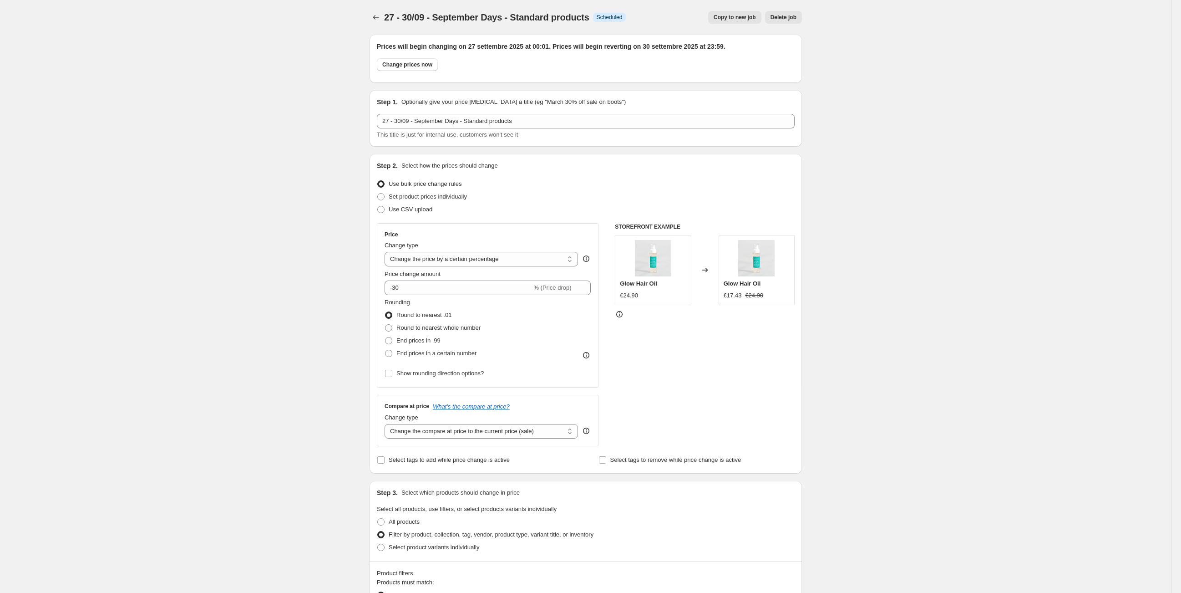
click at [739, 18] on span "Copy to new job" at bounding box center [735, 17] width 42 height 7
select select "percentage"
select select "collection"
select select "product_type"
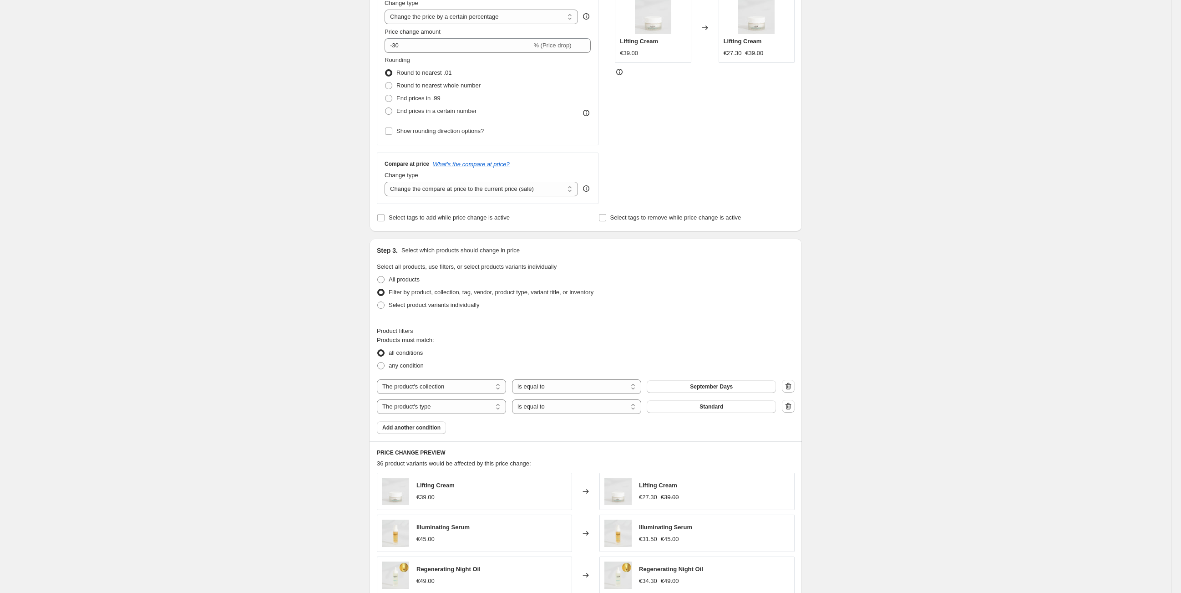
scroll to position [202, 0]
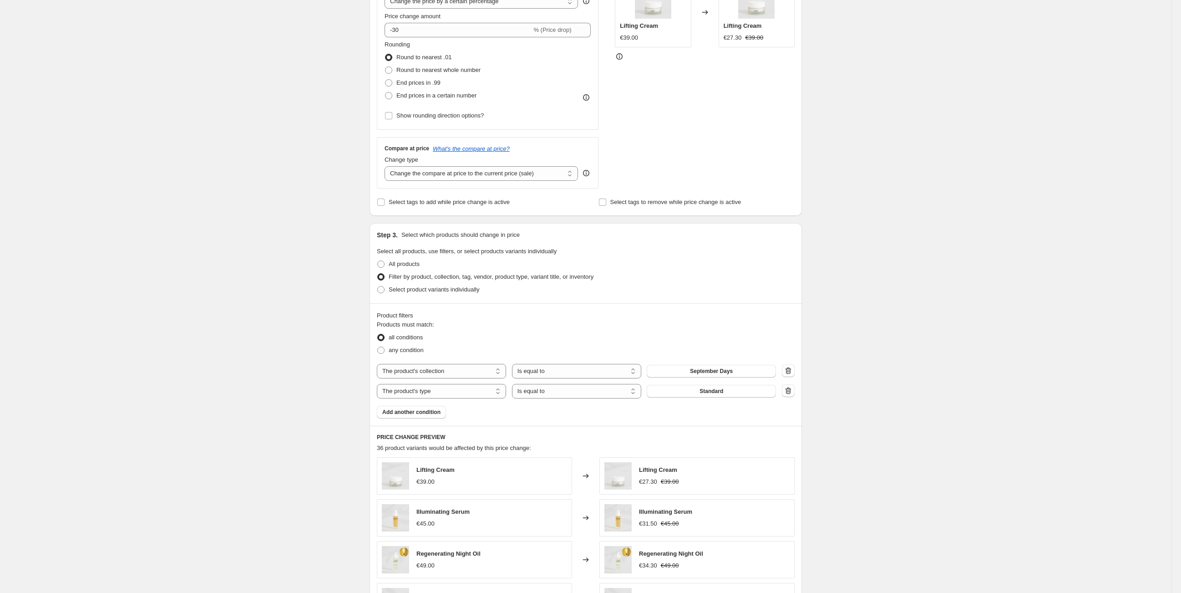
click at [729, 384] on div "The product The product's collection The product's tag The product's vendor The…" at bounding box center [576, 391] width 399 height 15
click at [733, 391] on button "Standard" at bounding box center [711, 391] width 129 height 13
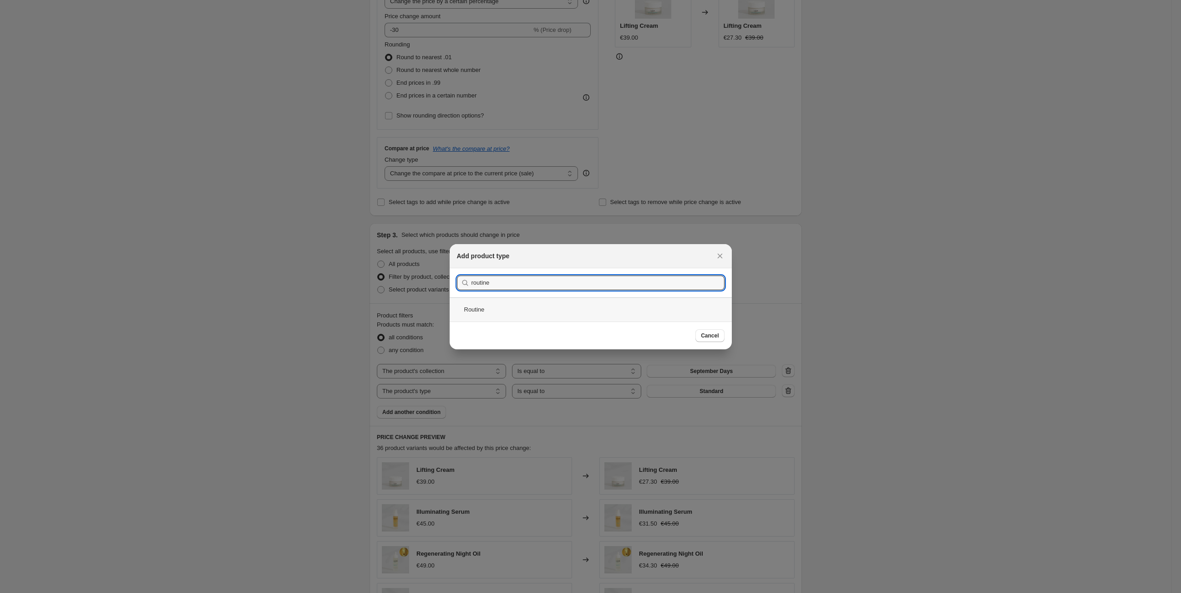
type input "routine"
click at [487, 308] on div "Routine" at bounding box center [591, 309] width 282 height 24
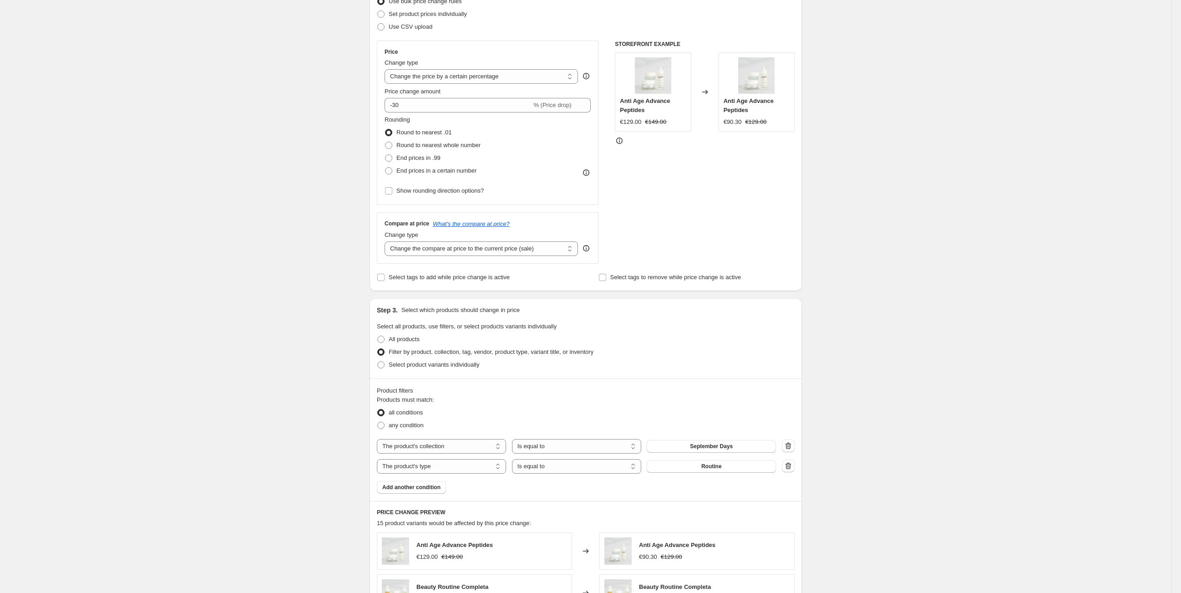
scroll to position [0, 0]
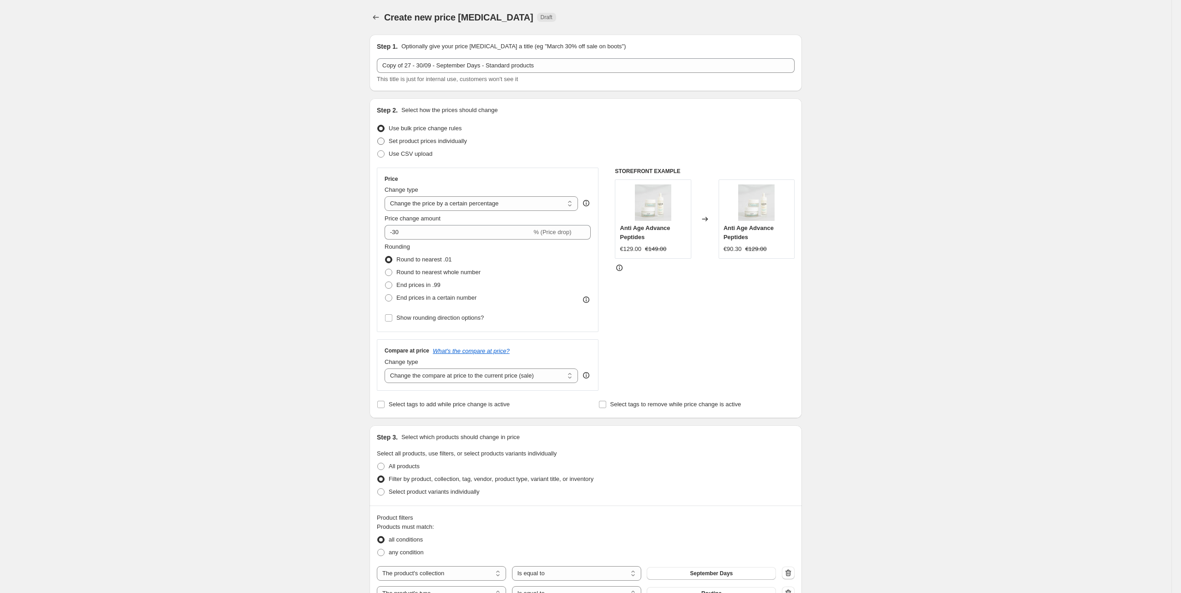
click at [423, 144] on span "Set product prices individually" at bounding box center [428, 140] width 78 height 7
click at [378, 138] on input "Set product prices individually" at bounding box center [377, 137] width 0 height 0
radio input "true"
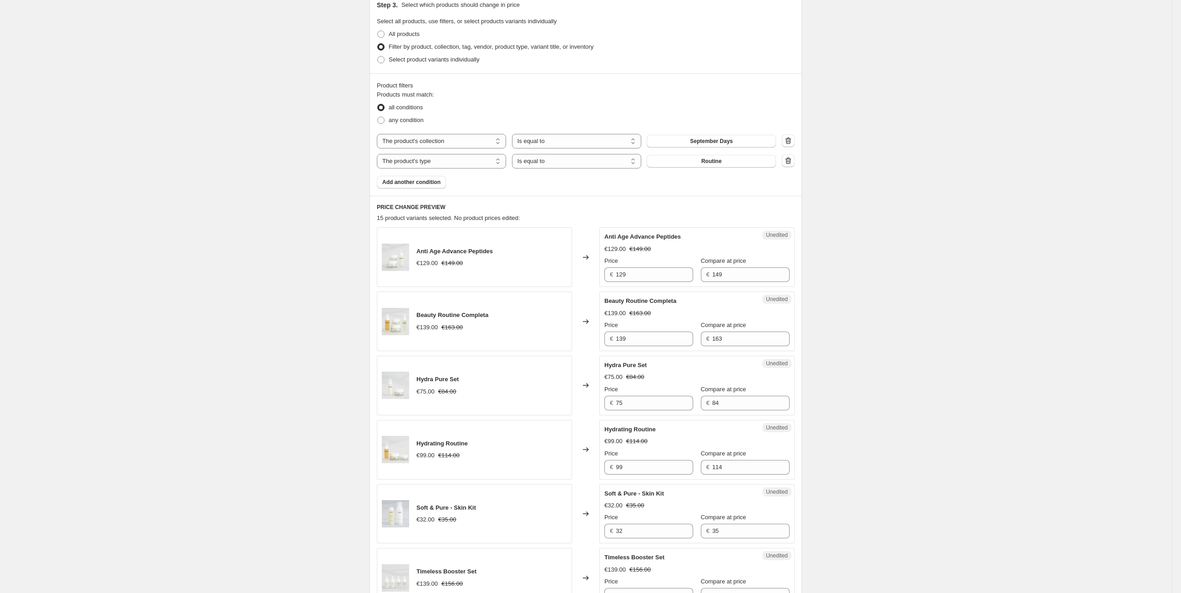
scroll to position [202, 0]
click at [630, 275] on input "129" at bounding box center [654, 274] width 77 height 15
click at [630, 274] on input "129" at bounding box center [654, 274] width 77 height 15
type input "105"
click at [645, 340] on input "139" at bounding box center [654, 338] width 77 height 15
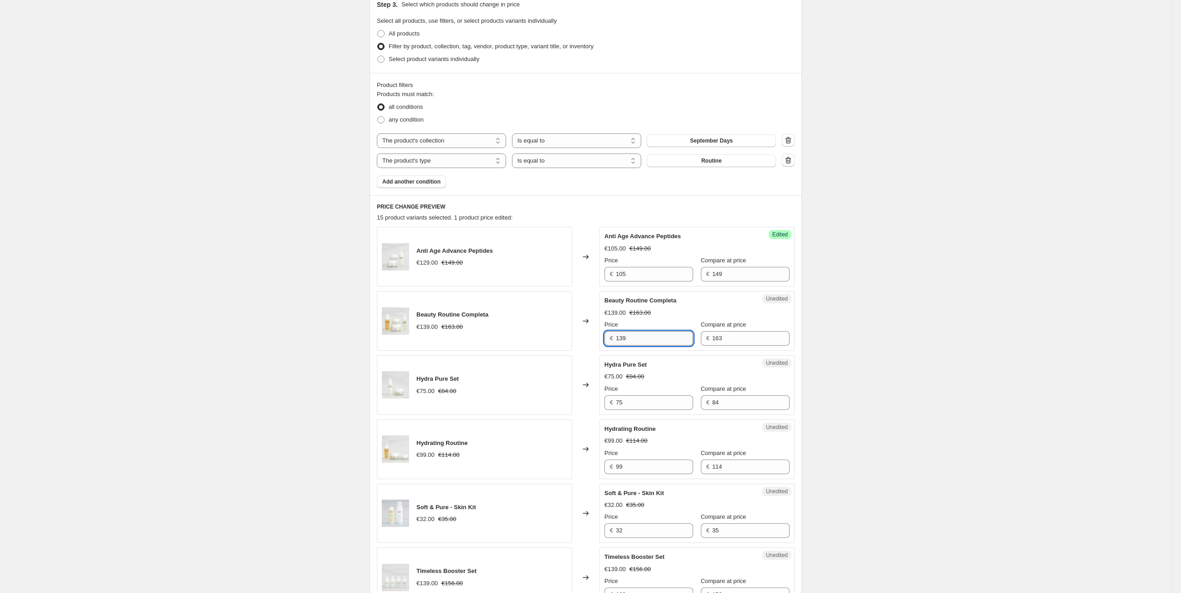
click at [660, 339] on input "139" at bounding box center [654, 338] width 77 height 15
type input "114"
click at [665, 373] on div "€75.00 €84.00" at bounding box center [696, 376] width 185 height 9
click at [647, 405] on input "75" at bounding box center [654, 402] width 77 height 15
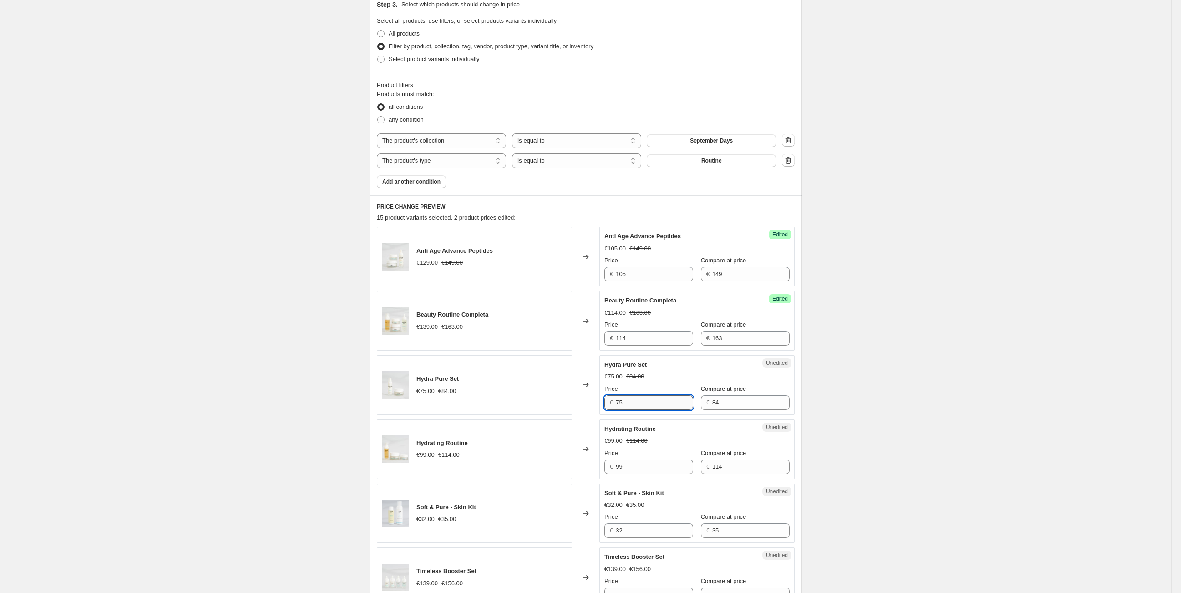
click at [646, 404] on input "75" at bounding box center [654, 402] width 77 height 15
type input "59"
click at [675, 376] on div "€75.00 €84.00" at bounding box center [696, 376] width 185 height 9
click at [648, 460] on input "99" at bounding box center [654, 466] width 77 height 15
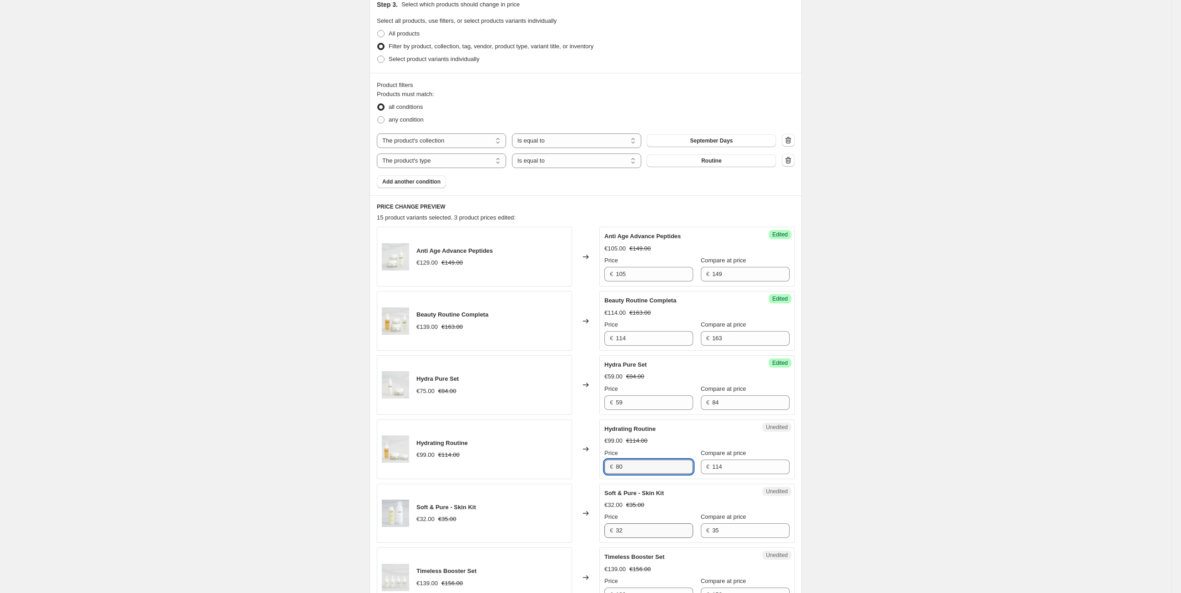
type input "80"
click at [646, 533] on input "32" at bounding box center [654, 530] width 77 height 15
click at [646, 532] on input "32" at bounding box center [654, 530] width 77 height 15
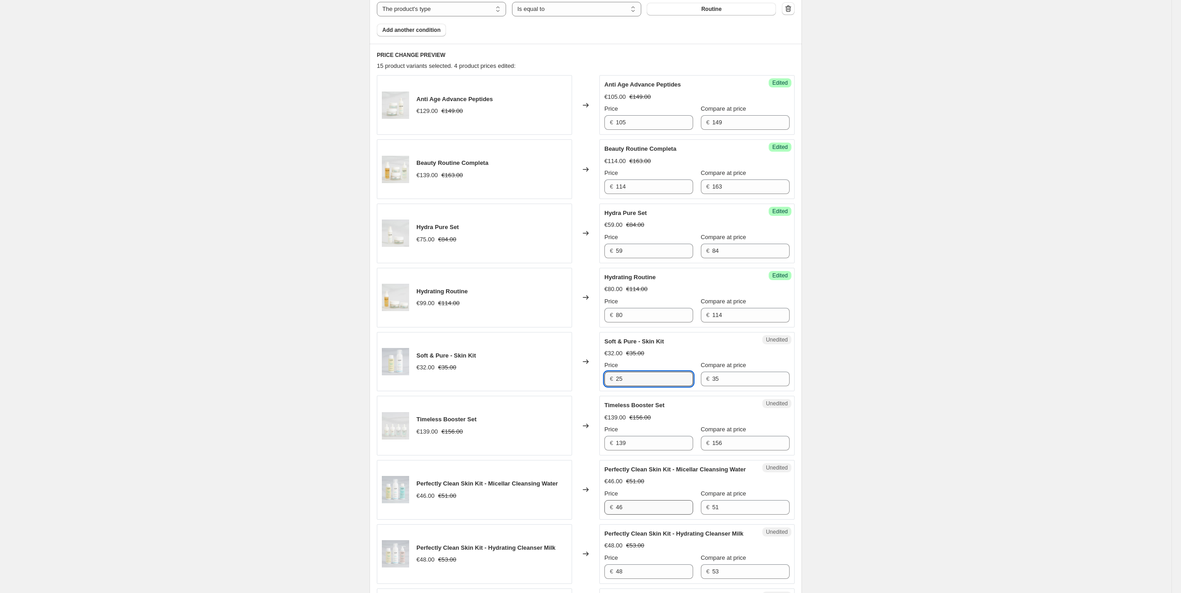
scroll to position [354, 0]
type input "25"
click at [650, 442] on input "139" at bounding box center [654, 443] width 77 height 15
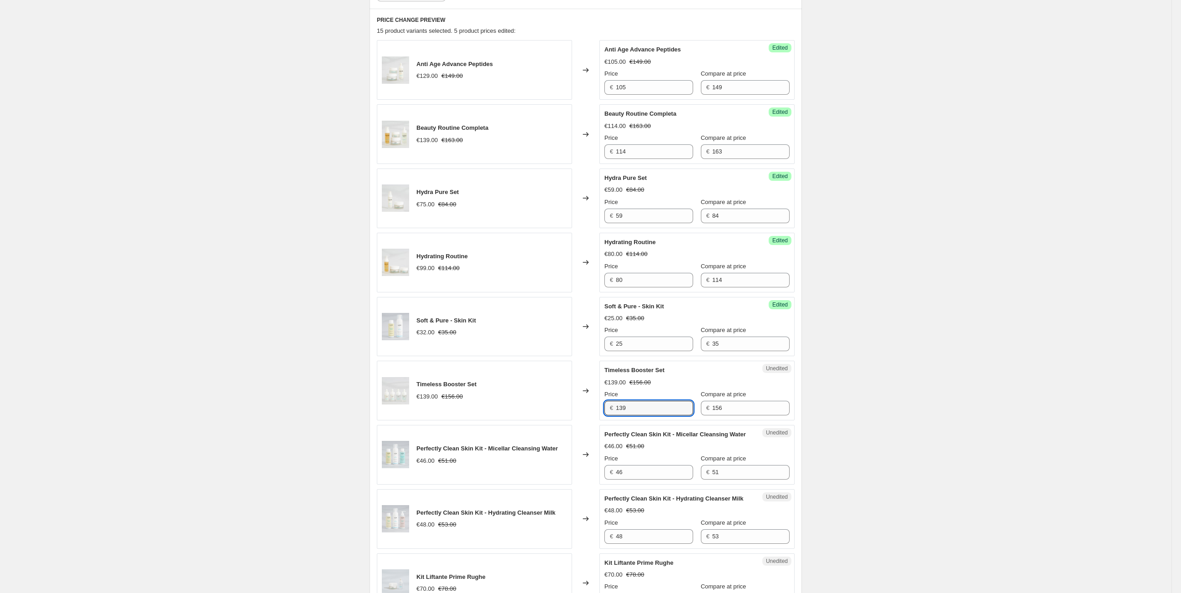
scroll to position [404, 0]
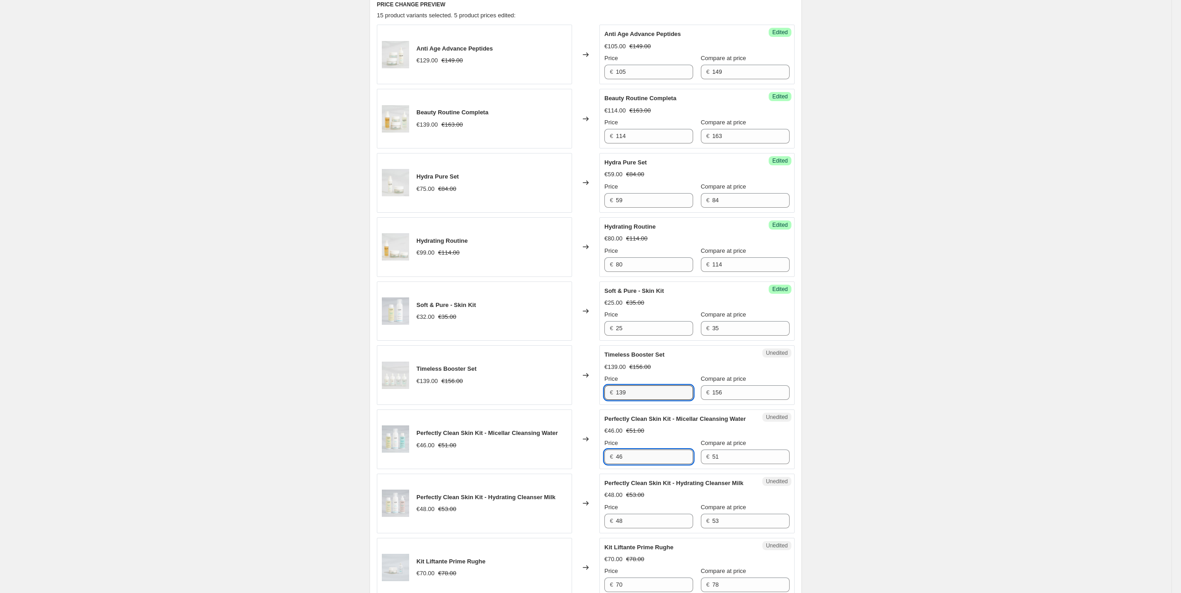
click at [655, 464] on input "46" at bounding box center [654, 456] width 77 height 15
type input "35.7"
click at [664, 528] on input "48" at bounding box center [654, 520] width 77 height 15
click at [665, 528] on input "48" at bounding box center [654, 520] width 77 height 15
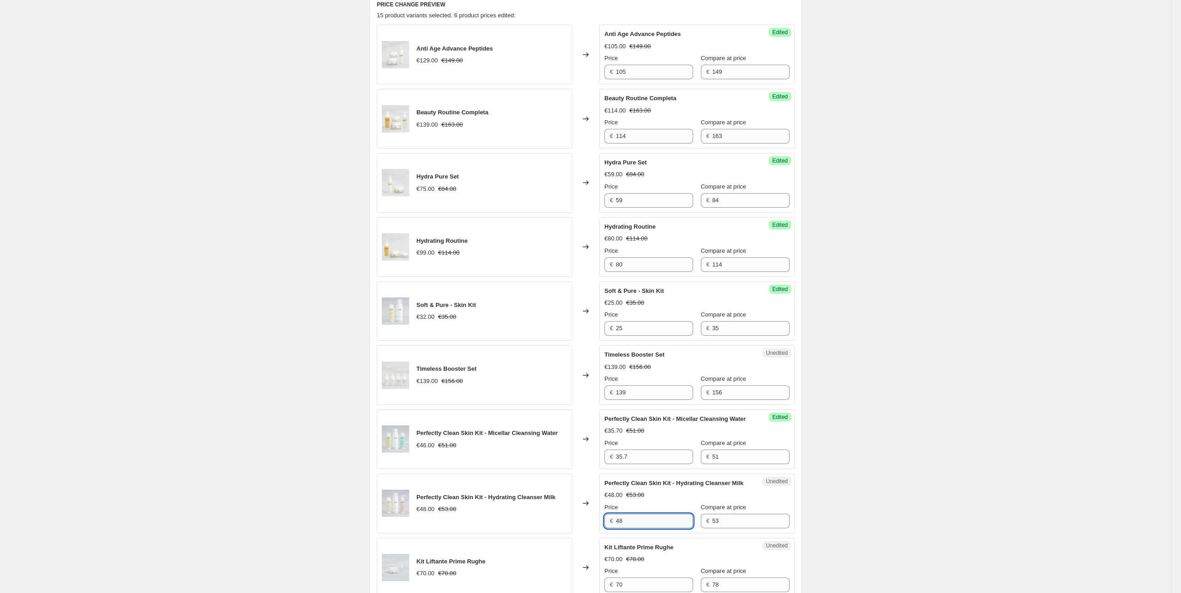
click at [665, 528] on input "48" at bounding box center [654, 520] width 77 height 15
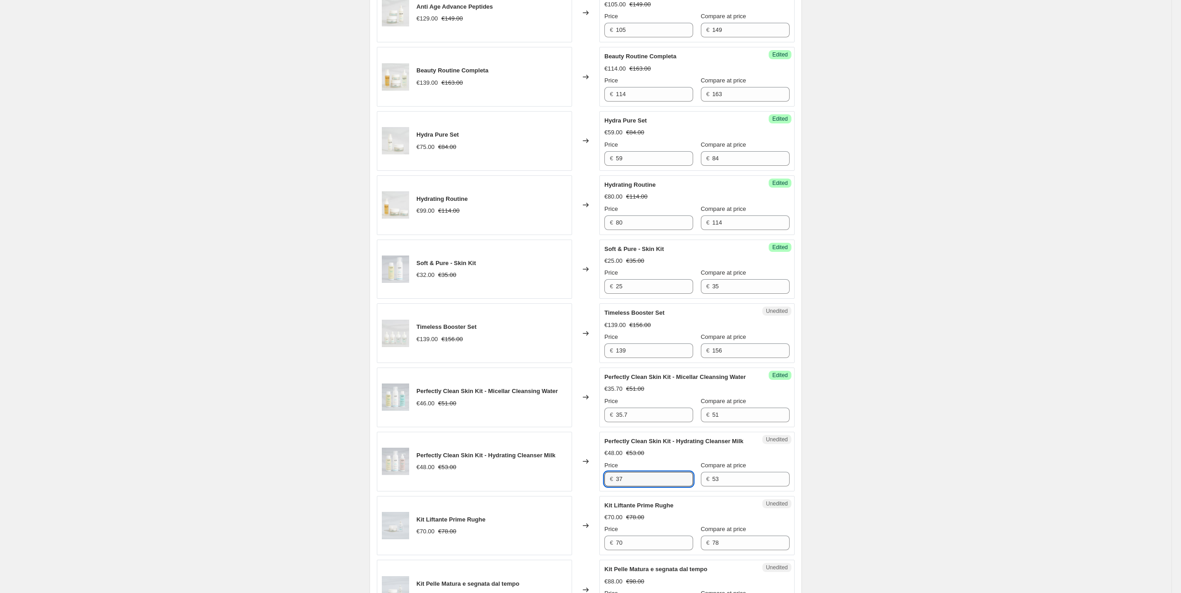
scroll to position [455, 0]
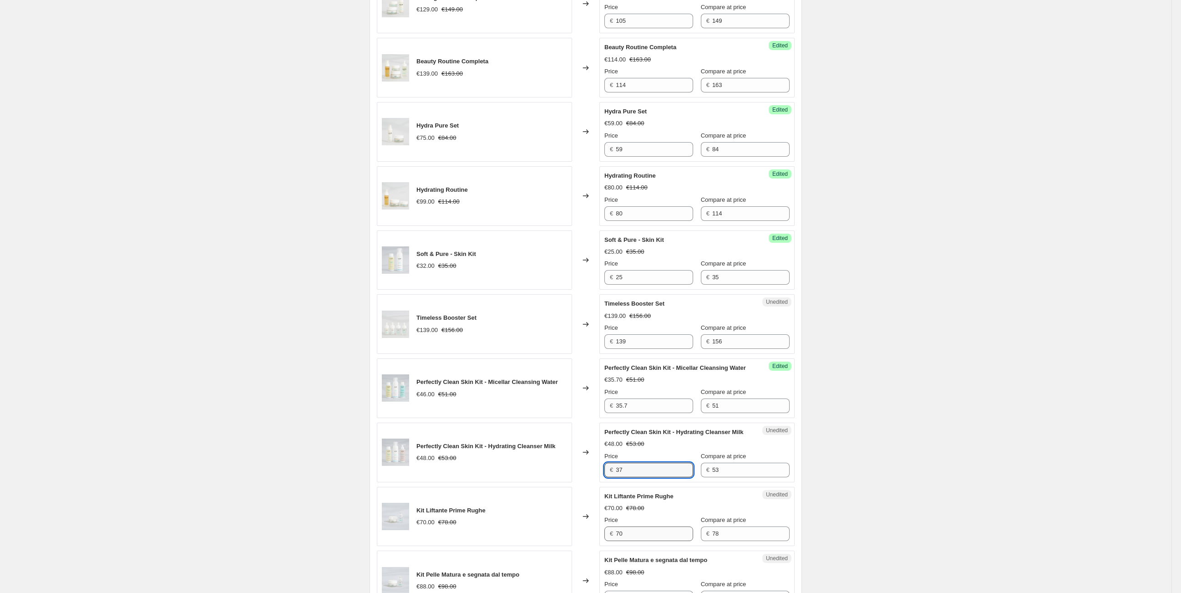
type input "37"
click at [652, 541] on input "70" at bounding box center [654, 533] width 77 height 15
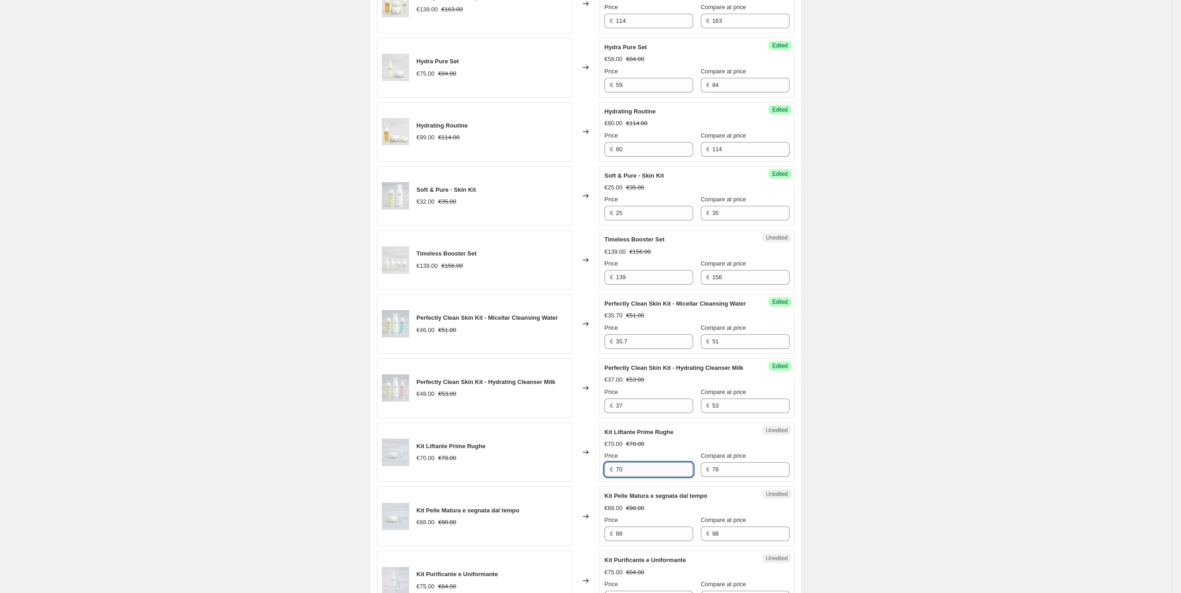
scroll to position [556, 0]
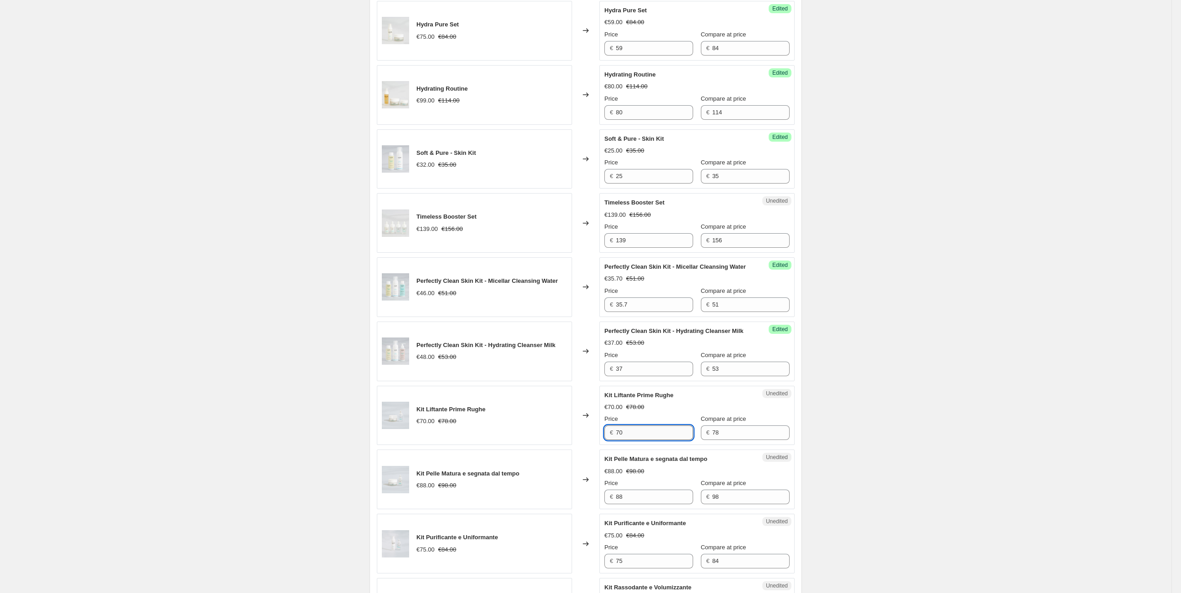
click at [635, 440] on input "70" at bounding box center [654, 432] width 77 height 15
drag, startPoint x: 635, startPoint y: 447, endPoint x: 645, endPoint y: 436, distance: 15.5
click at [635, 440] on input "70" at bounding box center [654, 432] width 77 height 15
type input "54.6"
click at [640, 504] on input "88" at bounding box center [654, 496] width 77 height 15
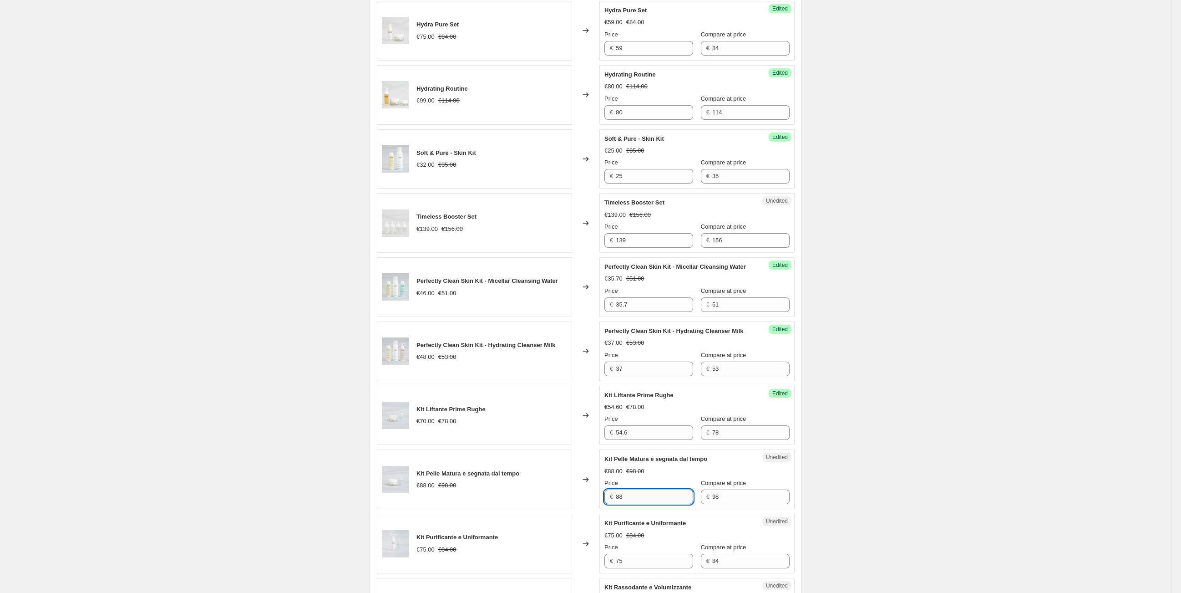
click at [639, 504] on input "88" at bounding box center [654, 496] width 77 height 15
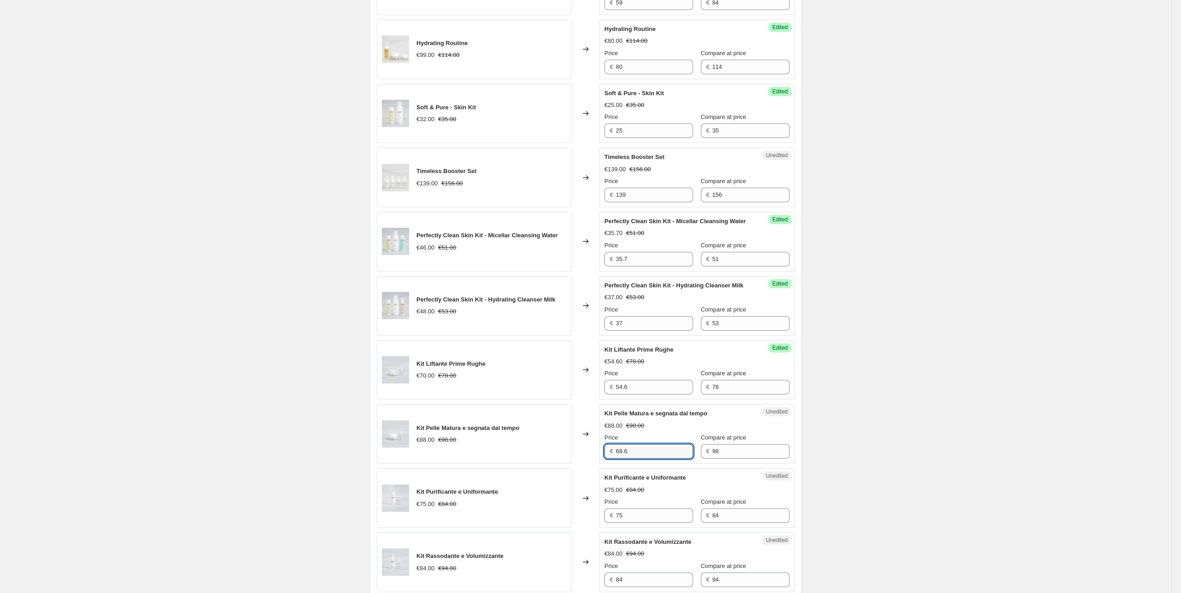
scroll to position [657, 0]
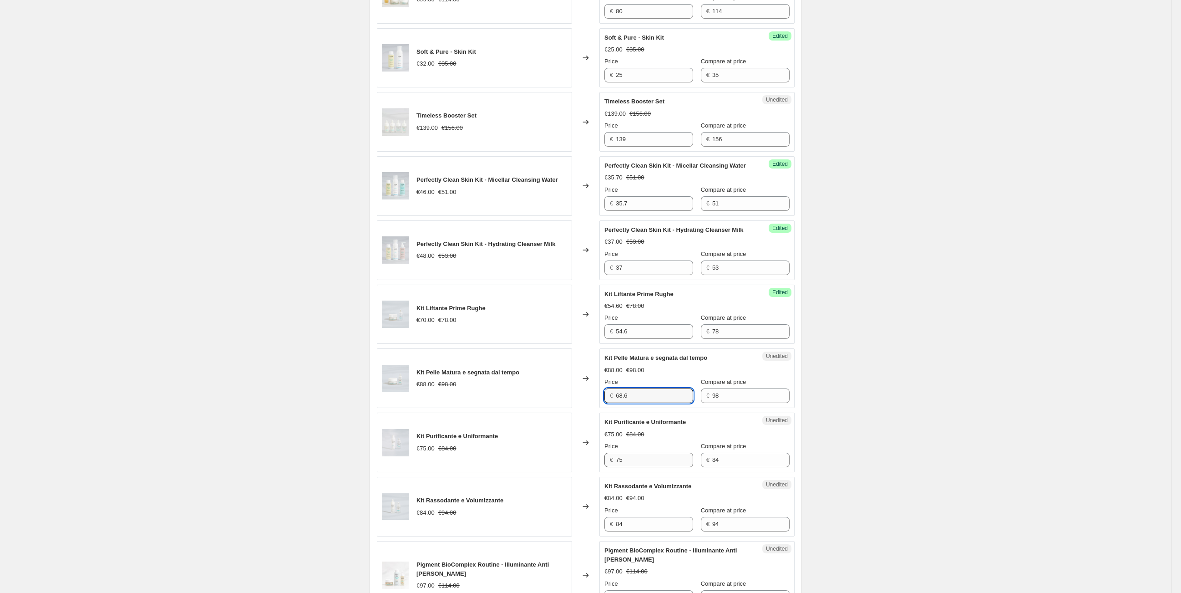
type input "68.6"
click at [649, 467] on input "75" at bounding box center [654, 459] width 77 height 15
click at [663, 467] on input "75" at bounding box center [654, 459] width 77 height 15
type input "59"
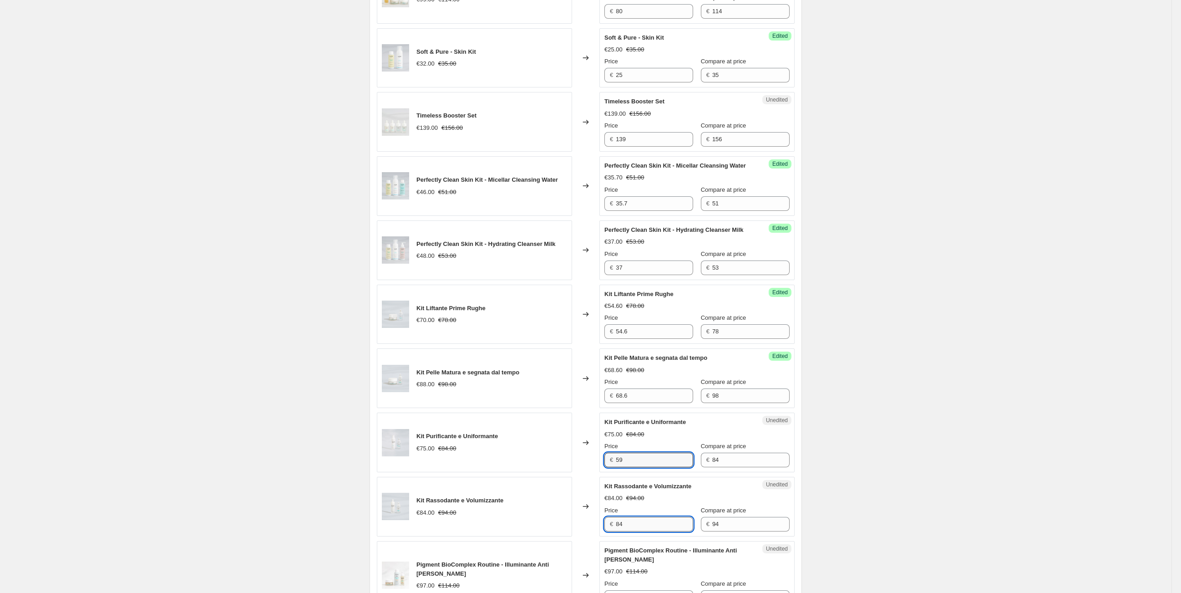
click at [639, 531] on input "84" at bounding box center [654, 524] width 77 height 15
click at [634, 531] on input "84" at bounding box center [654, 524] width 77 height 15
click at [637, 531] on input "8466" at bounding box center [654, 524] width 77 height 15
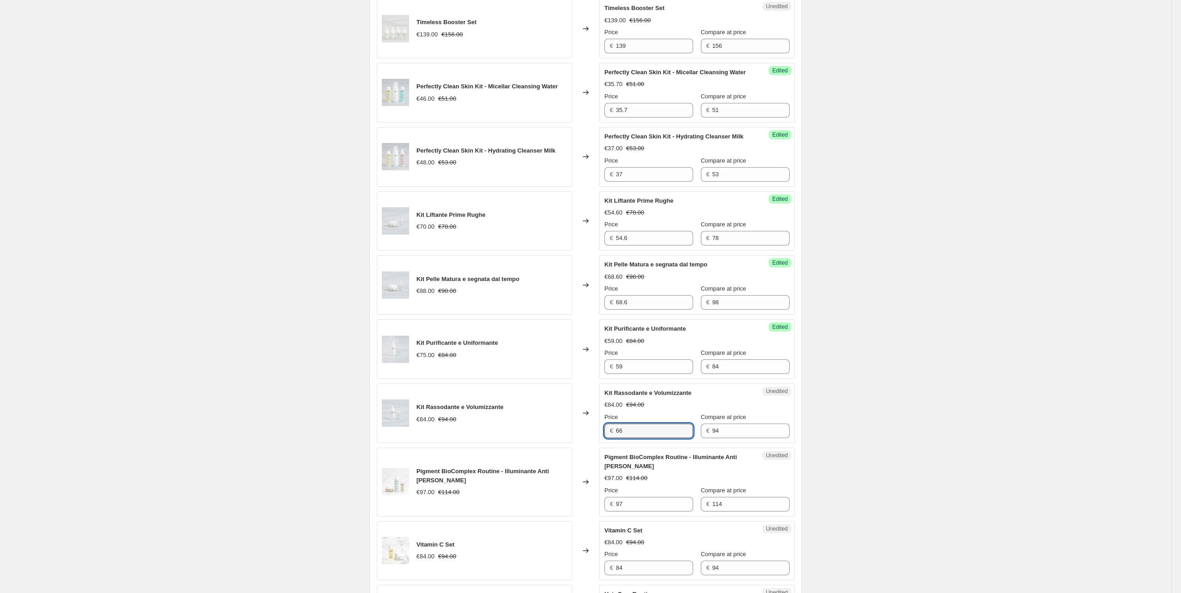
scroll to position [859, 0]
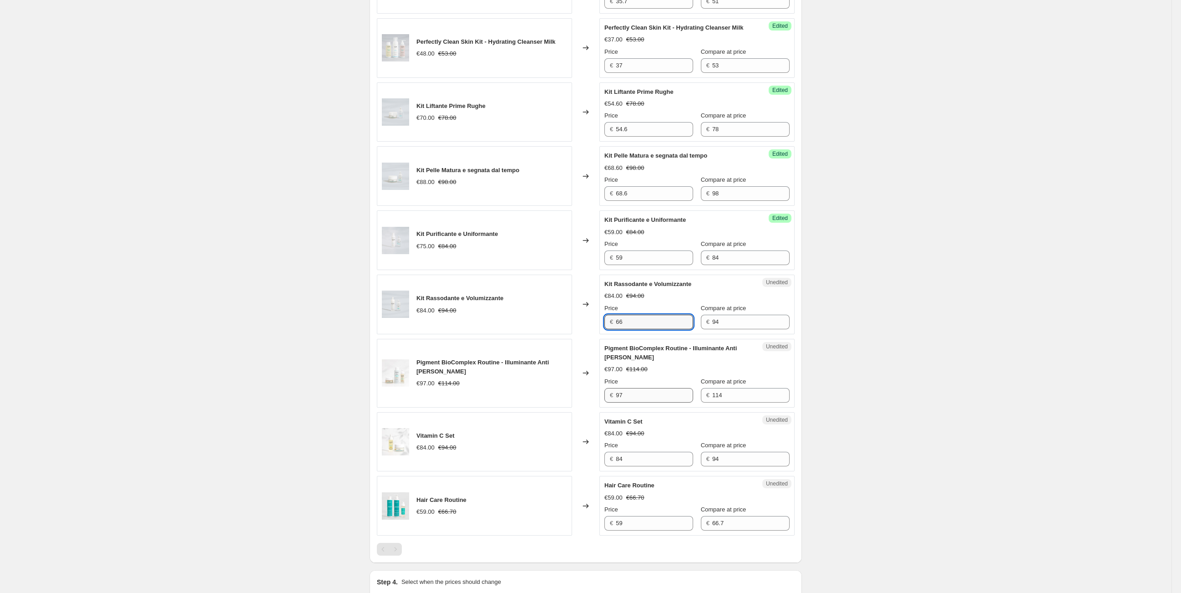
type input "66"
click at [650, 401] on div "Price € 97" at bounding box center [648, 389] width 89 height 25
click at [648, 402] on input "97" at bounding box center [654, 395] width 77 height 15
click at [644, 402] on input "97" at bounding box center [654, 395] width 77 height 15
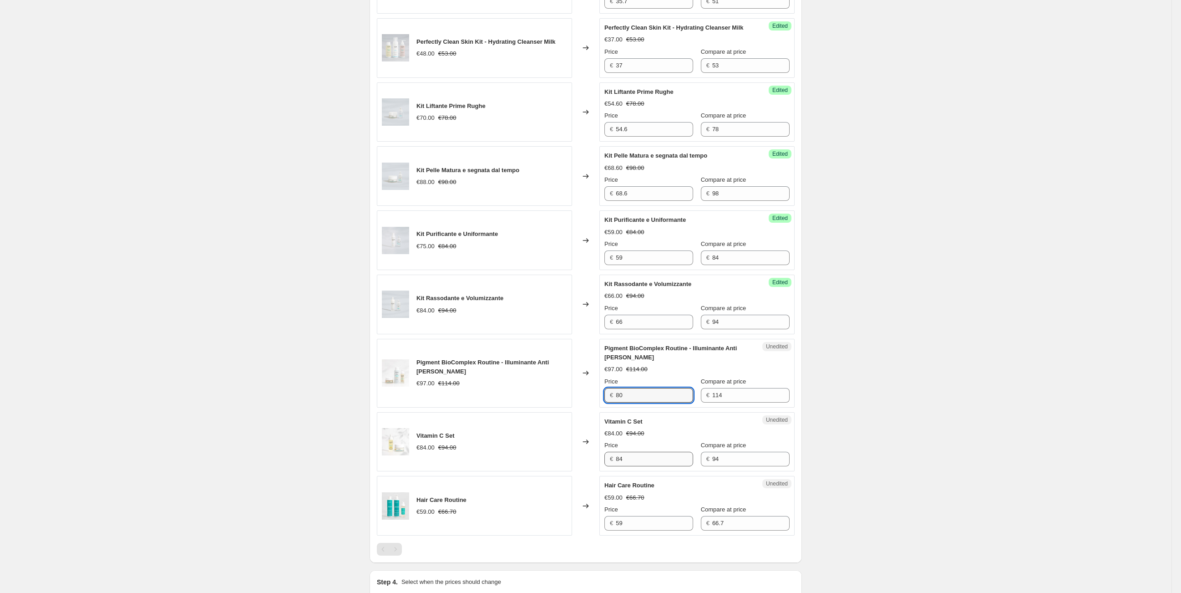
type input "80"
click at [658, 466] on input "84" at bounding box center [654, 459] width 77 height 15
click at [634, 466] on input "84" at bounding box center [654, 459] width 77 height 15
type input "66"
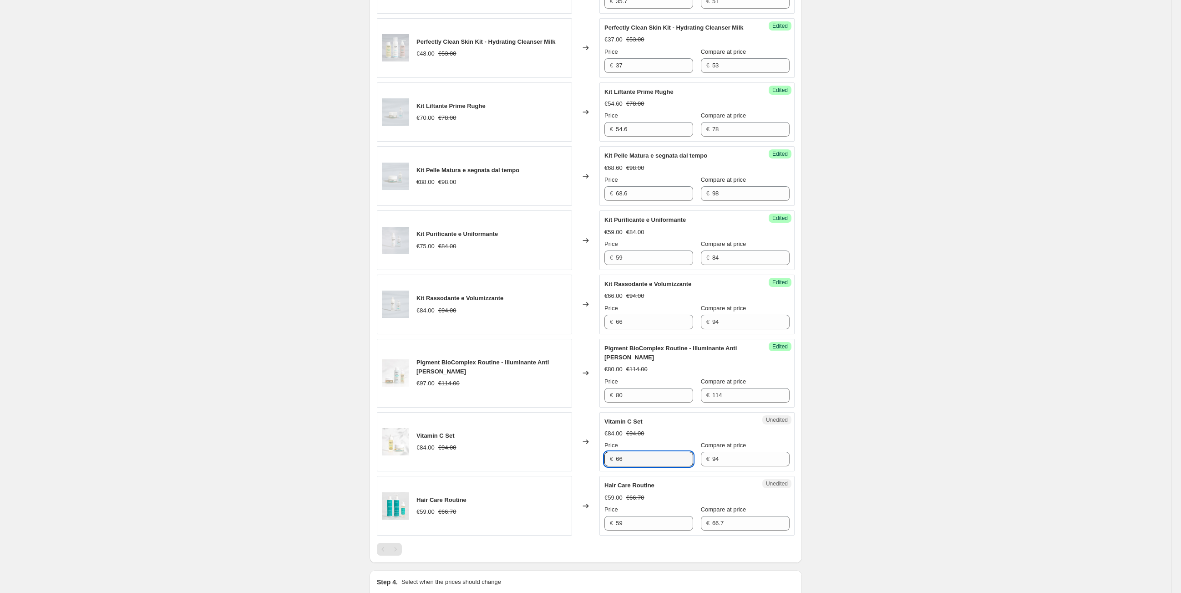
click at [675, 517] on div "Hair Care Routine €59.00 €66.70 Price € 59 Compare at price € 66.7" at bounding box center [696, 506] width 185 height 50
click at [660, 530] on input "59" at bounding box center [654, 523] width 77 height 15
click at [659, 530] on input "59" at bounding box center [654, 523] width 77 height 15
type input "46.7"
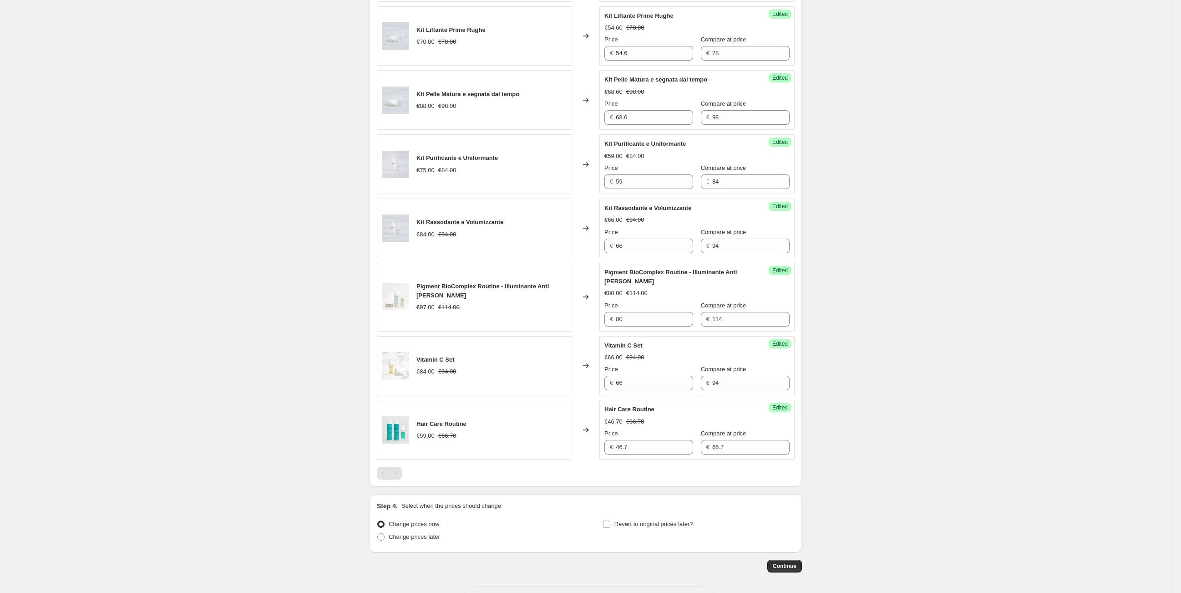
scroll to position [984, 0]
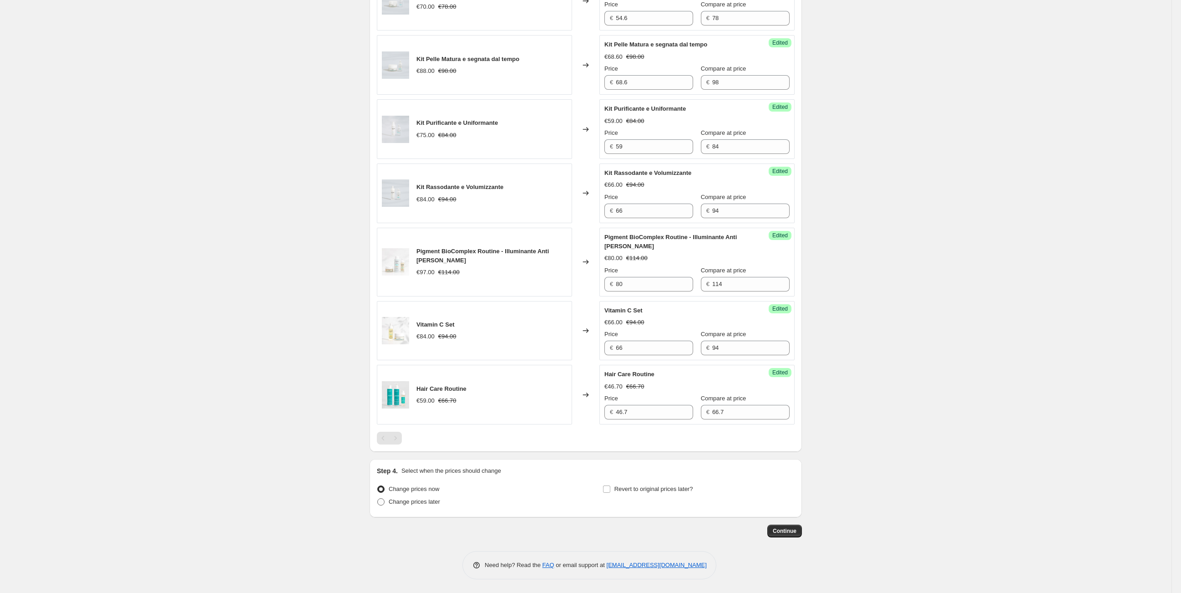
click at [403, 500] on span "Change prices later" at bounding box center [414, 501] width 51 height 7
click at [378, 498] on input "Change prices later" at bounding box center [377, 498] width 0 height 0
radio input "true"
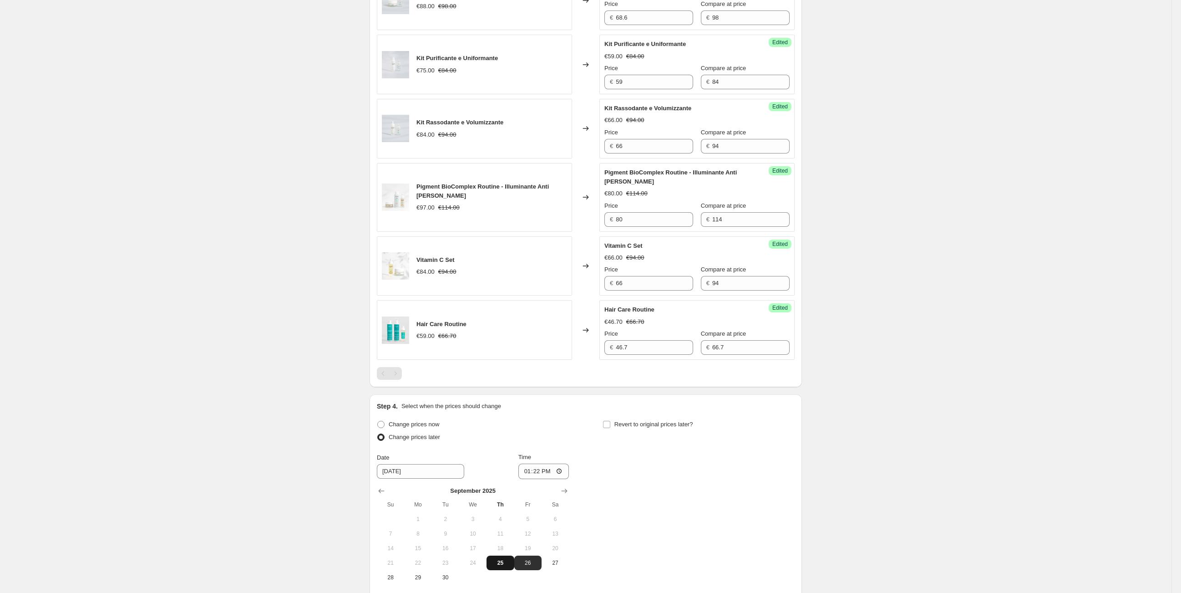
scroll to position [1139, 0]
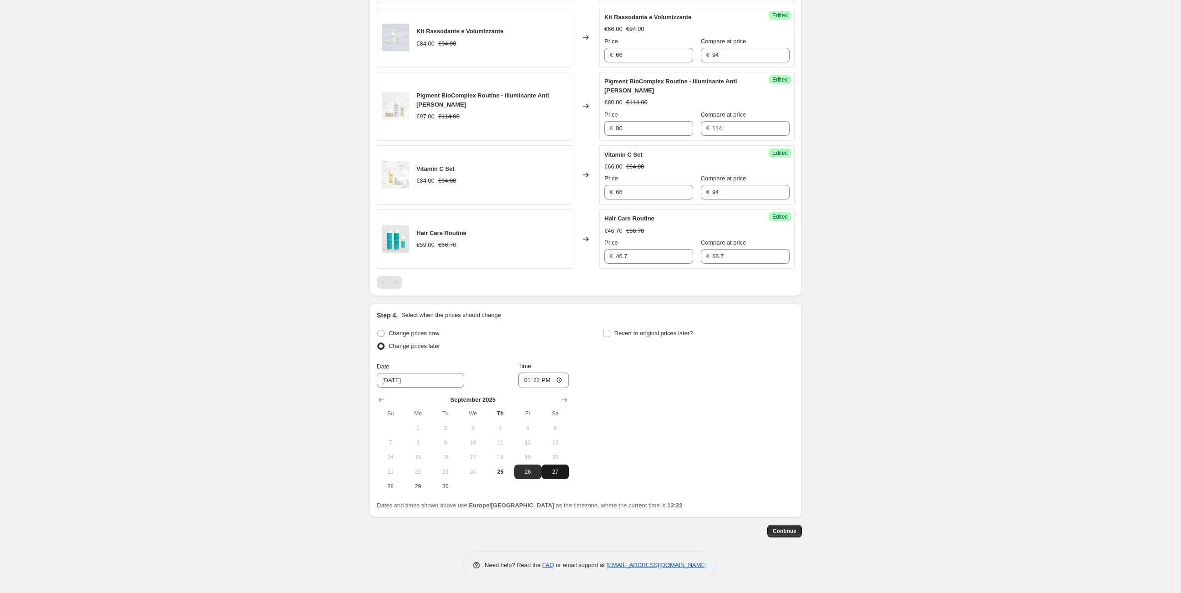
click at [559, 474] on span "27" at bounding box center [555, 471] width 20 height 7
type input "[DATE]"
click at [542, 379] on input "13:22" at bounding box center [543, 379] width 51 height 15
type input "00:01"
drag, startPoint x: 610, startPoint y: 336, endPoint x: 615, endPoint y: 333, distance: 5.3
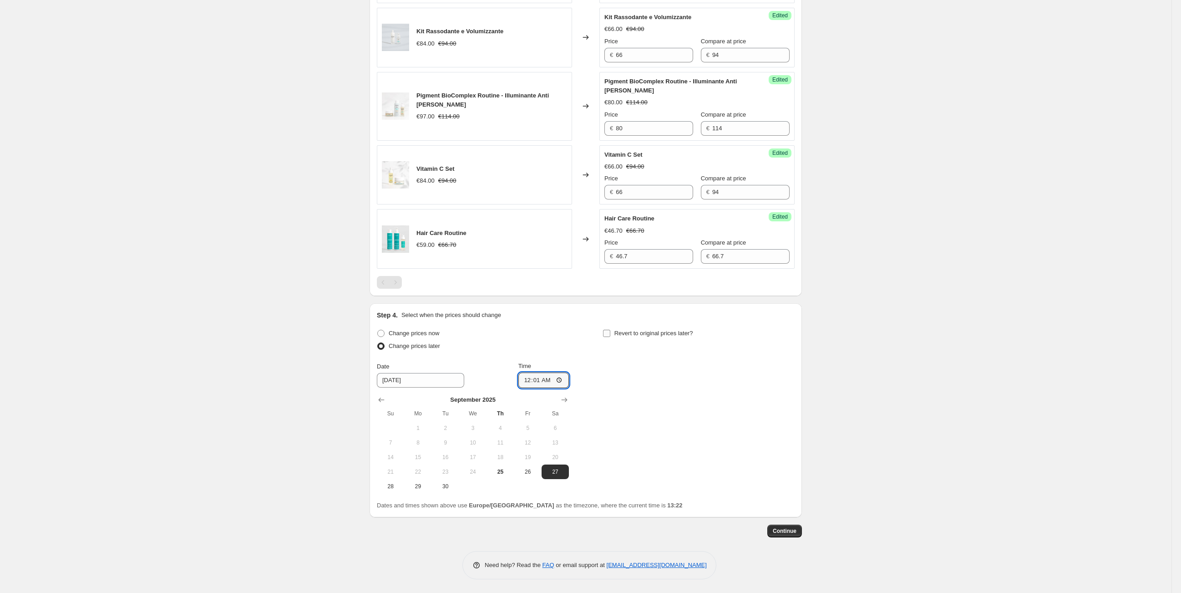
click at [610, 336] on input "Revert to original prices later?" at bounding box center [606, 333] width 7 height 7
checkbox input "true"
drag, startPoint x: 609, startPoint y: 400, endPoint x: 617, endPoint y: 416, distance: 17.7
click at [609, 399] on icon "Show previous month, September 2025" at bounding box center [607, 399] width 9 height 9
click at [674, 484] on span "30" at bounding box center [671, 485] width 20 height 7
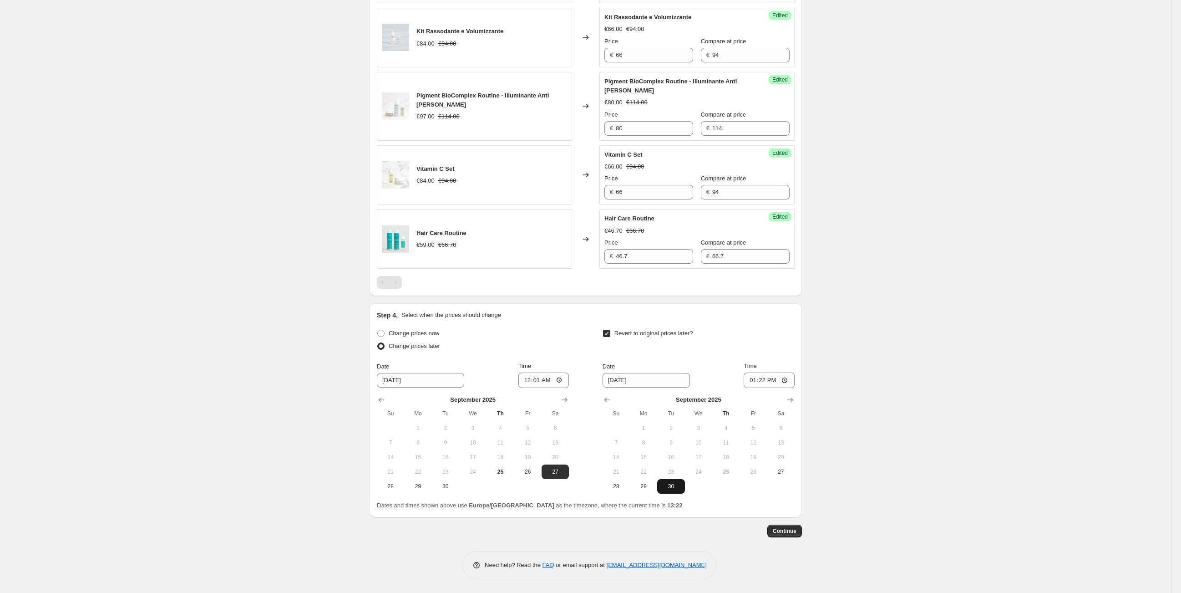
type input "[DATE]"
click at [765, 381] on input "13:22" at bounding box center [769, 379] width 51 height 15
type input "23:59"
click at [782, 529] on span "Continue" at bounding box center [785, 530] width 24 height 7
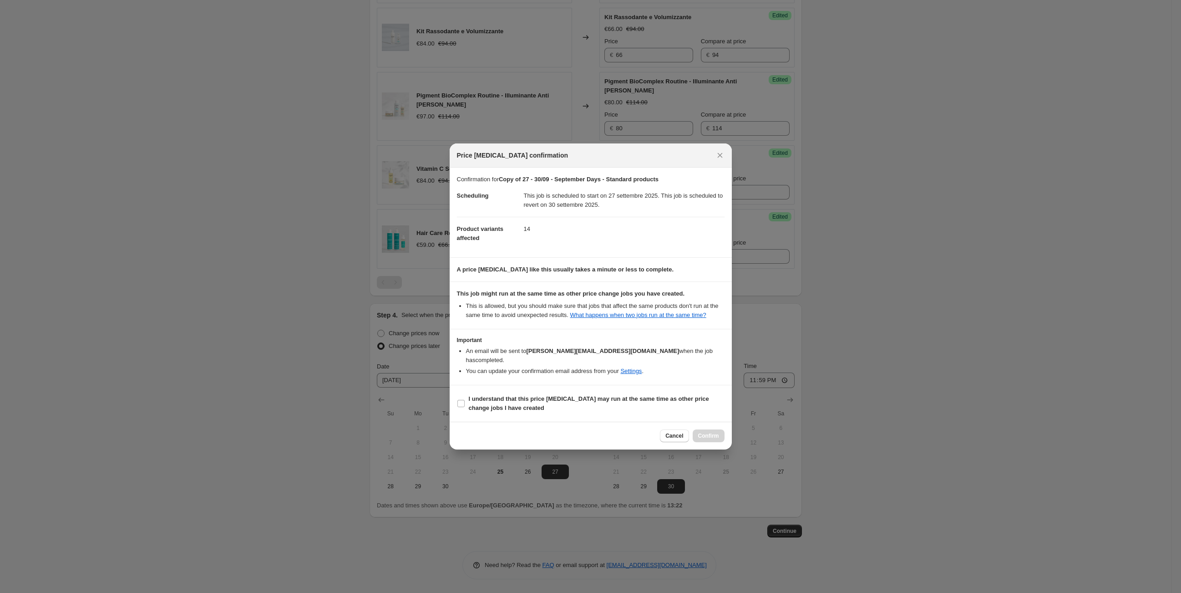
drag, startPoint x: 493, startPoint y: 402, endPoint x: 548, endPoint y: 413, distance: 56.1
click at [494, 402] on b "I understand that this price [MEDICAL_DATA] may run at the same time as other p…" at bounding box center [589, 403] width 240 height 16
click at [461, 400] on input "I understand that this price [MEDICAL_DATA] may run at the same time as other p…" at bounding box center [460, 403] width 7 height 7
checkbox input "true"
click at [712, 432] on span "Confirm" at bounding box center [708, 435] width 21 height 7
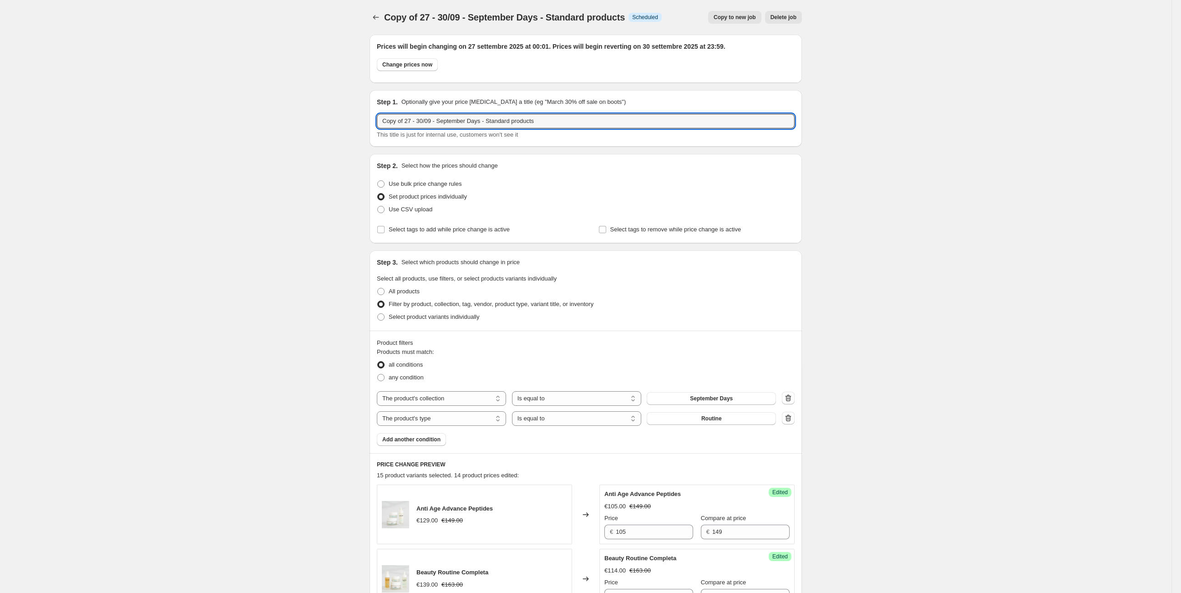
drag, startPoint x: 407, startPoint y: 122, endPoint x: 182, endPoint y: 110, distance: 225.6
type input "27 - 30/09 - September Days - Routine"
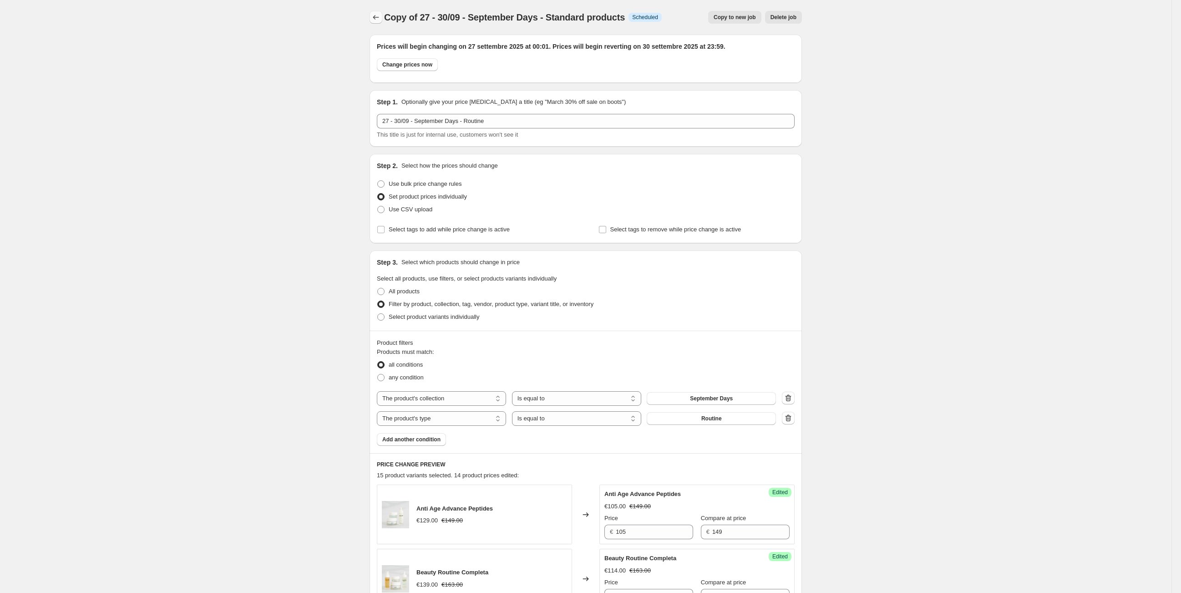
click at [381, 18] on icon "Price change jobs" at bounding box center [375, 17] width 9 height 9
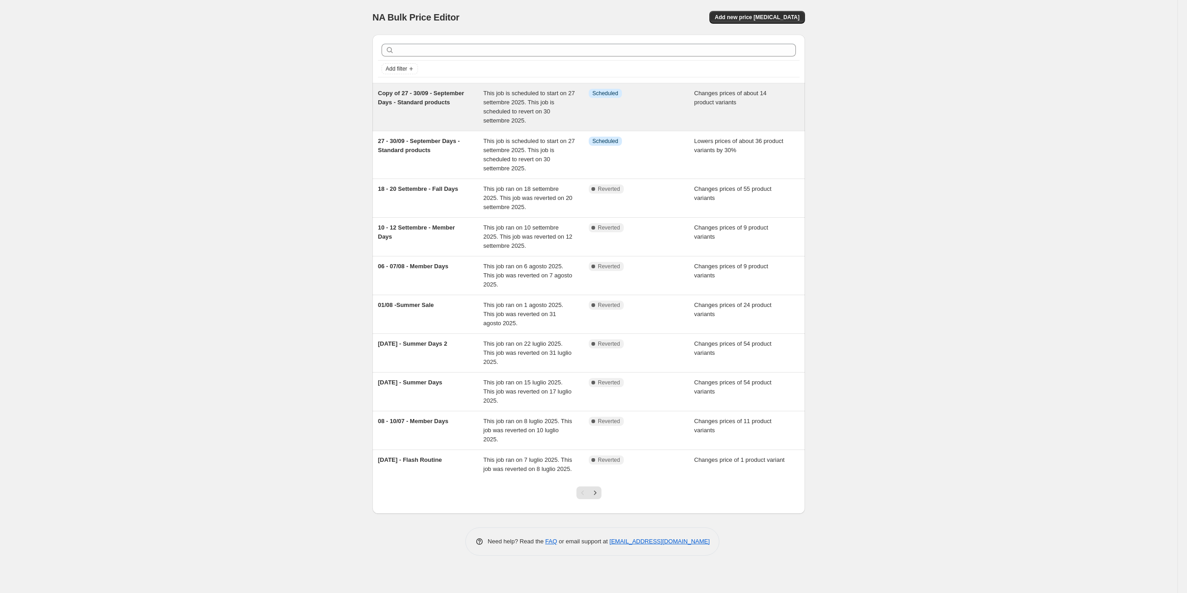
click at [439, 100] on span "Copy of 27 - 30/09 - September Days - Standard products" at bounding box center [421, 98] width 86 height 16
select select "collection"
select select "product_type"
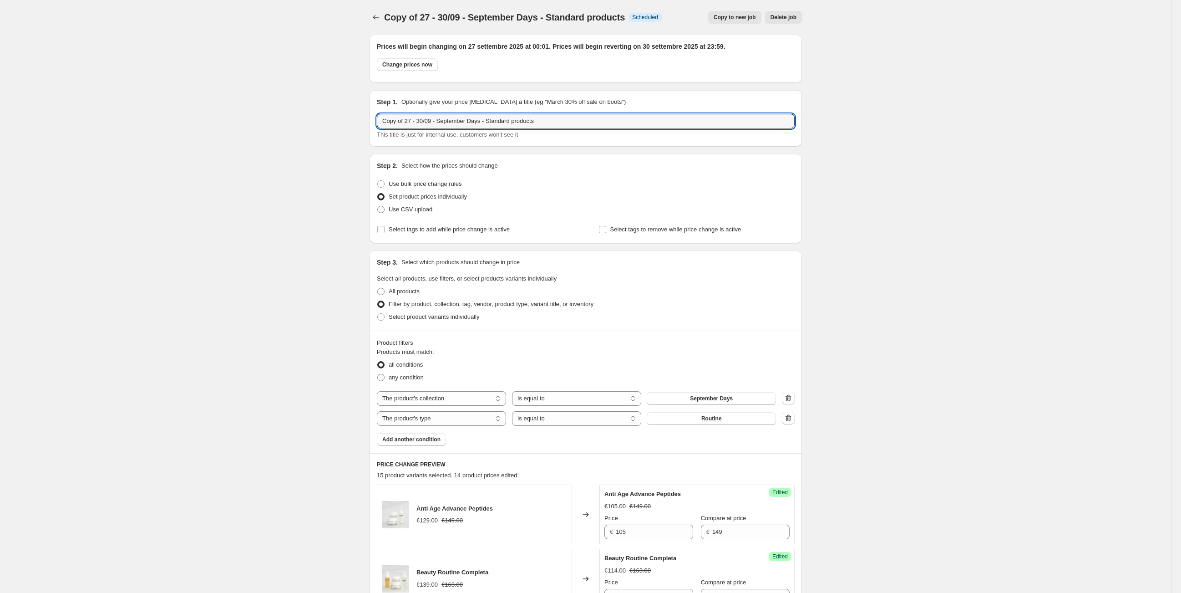
drag, startPoint x: 408, startPoint y: 122, endPoint x: 267, endPoint y: 116, distance: 141.3
type input "27 - 30/09 - September Days - Routine"
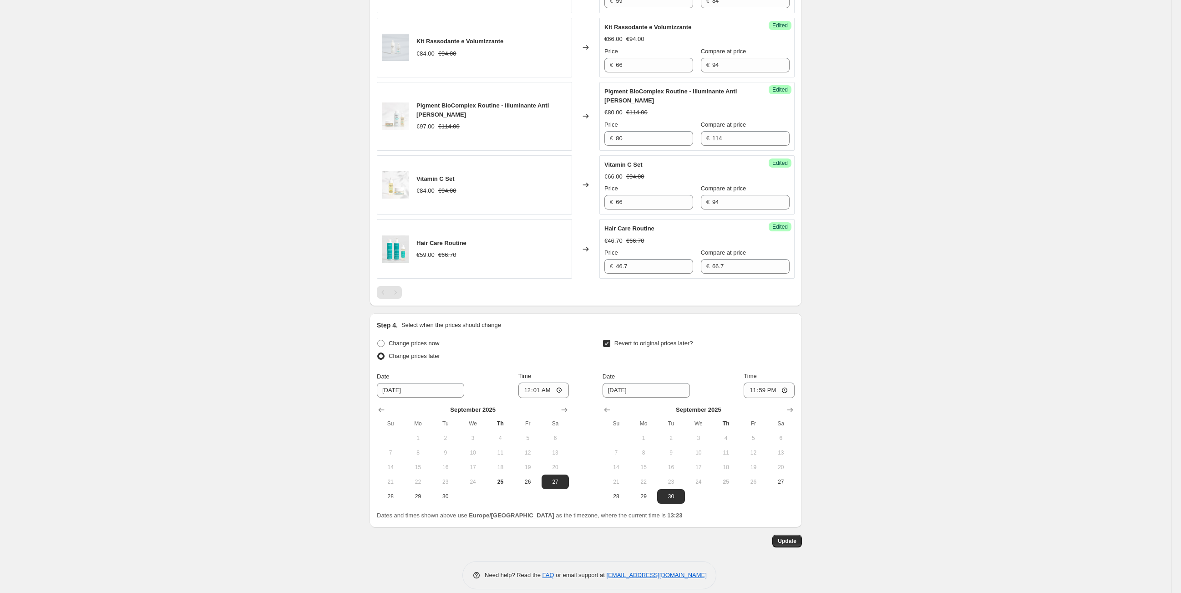
scroll to position [1195, 0]
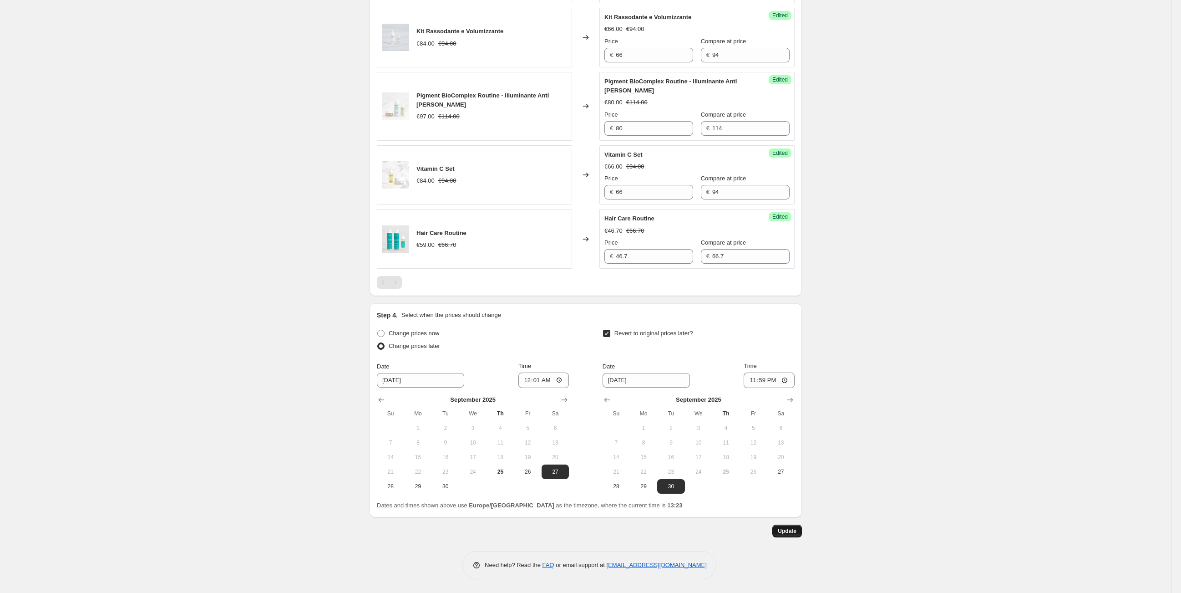
click at [793, 526] on button "Update" at bounding box center [787, 530] width 30 height 13
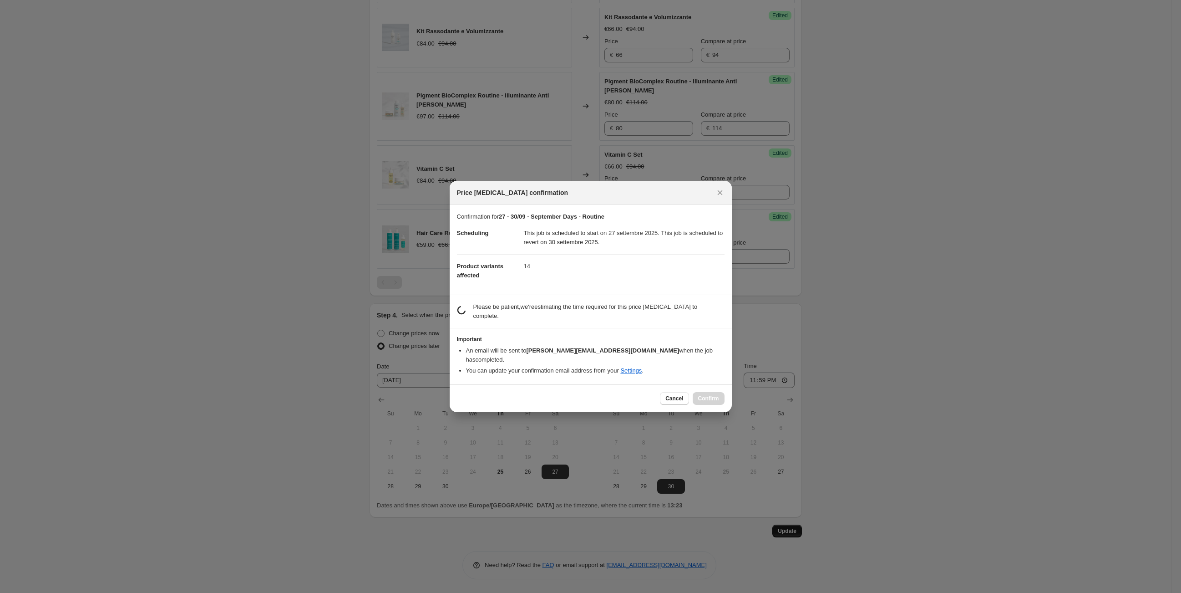
scroll to position [0, 0]
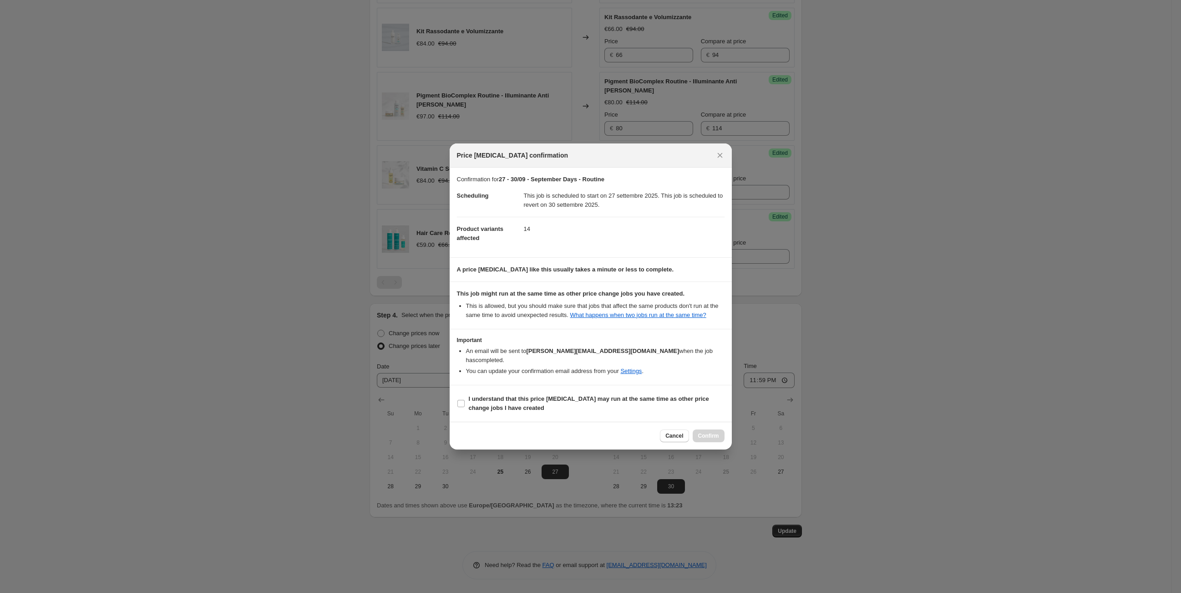
click at [456, 397] on section "I understand that this price [MEDICAL_DATA] may run at the same time as other p…" at bounding box center [591, 403] width 282 height 36
drag, startPoint x: 463, startPoint y: 398, endPoint x: 547, endPoint y: 404, distance: 84.4
click at [463, 400] on input "I understand that this price [MEDICAL_DATA] may run at the same time as other p…" at bounding box center [460, 403] width 7 height 7
checkbox input "true"
click at [720, 429] on button "Confirm" at bounding box center [709, 435] width 32 height 13
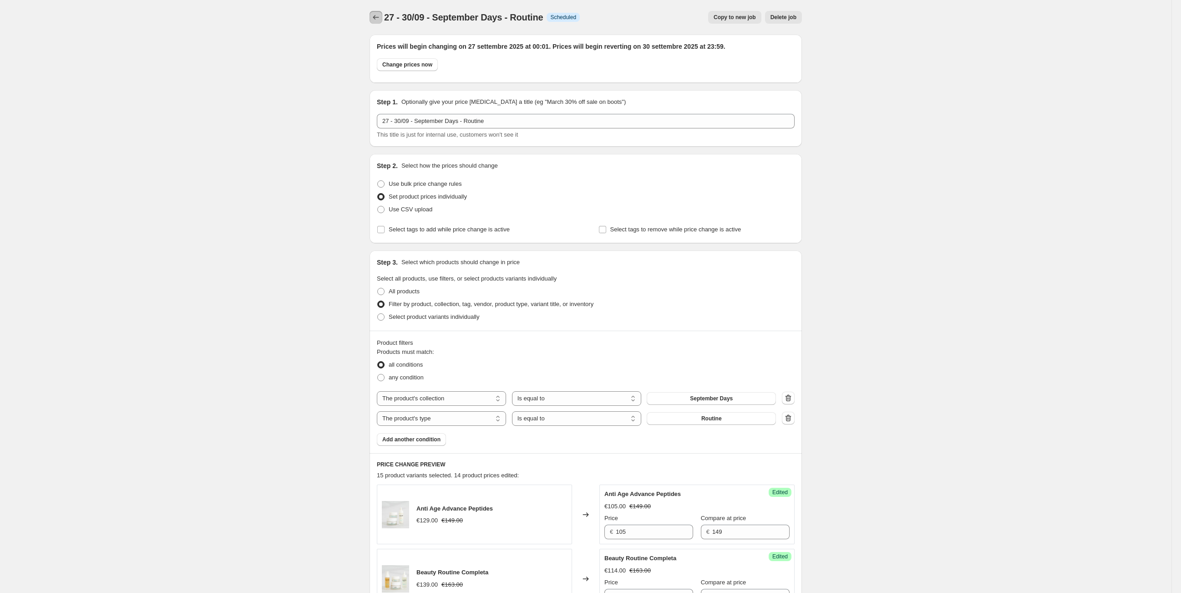
click at [379, 16] on icon "Price change jobs" at bounding box center [375, 17] width 9 height 9
